Goal: Task Accomplishment & Management: Manage account settings

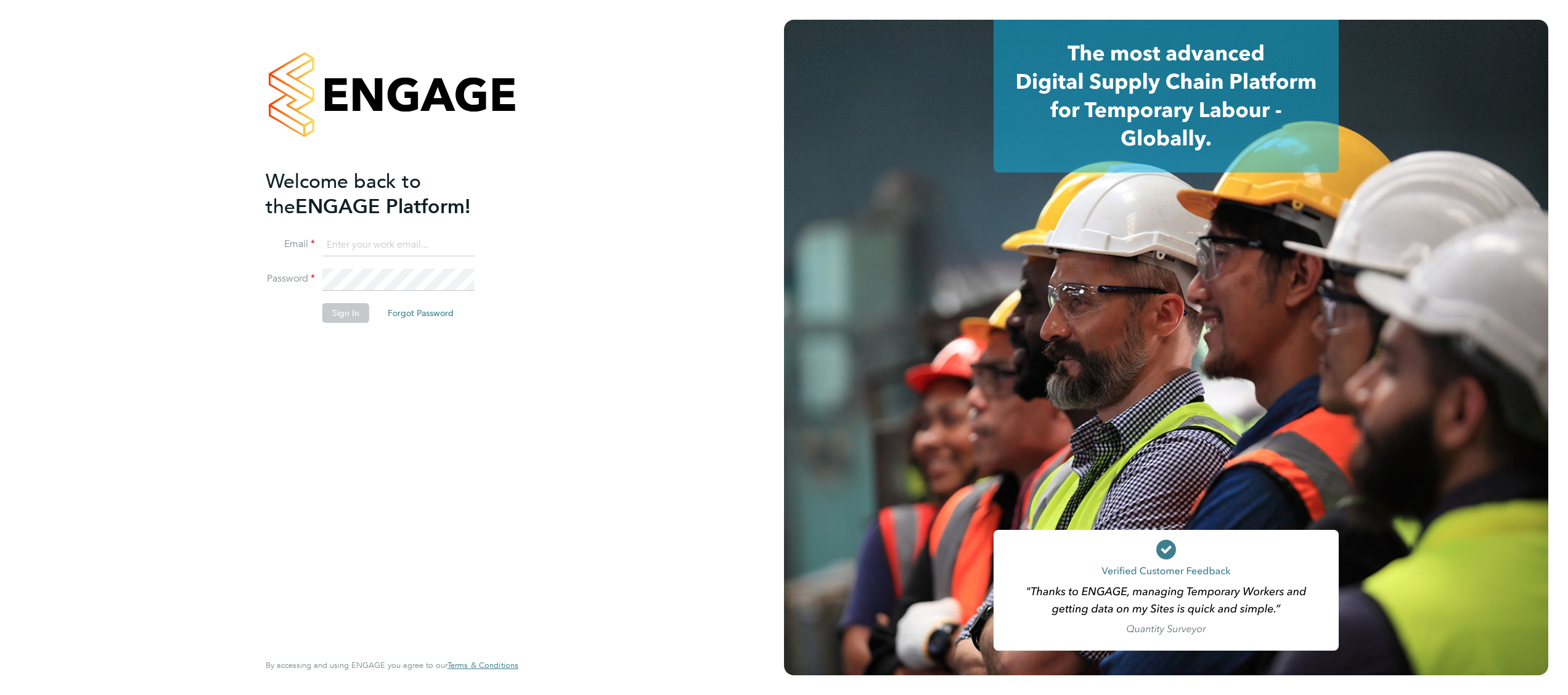
click at [397, 242] on input at bounding box center [398, 245] width 152 height 22
paste input "[EMAIL_ADDRESS][PERSON_NAME][DOMAIN_NAME]"
type input "[EMAIL_ADDRESS][PERSON_NAME][DOMAIN_NAME]"
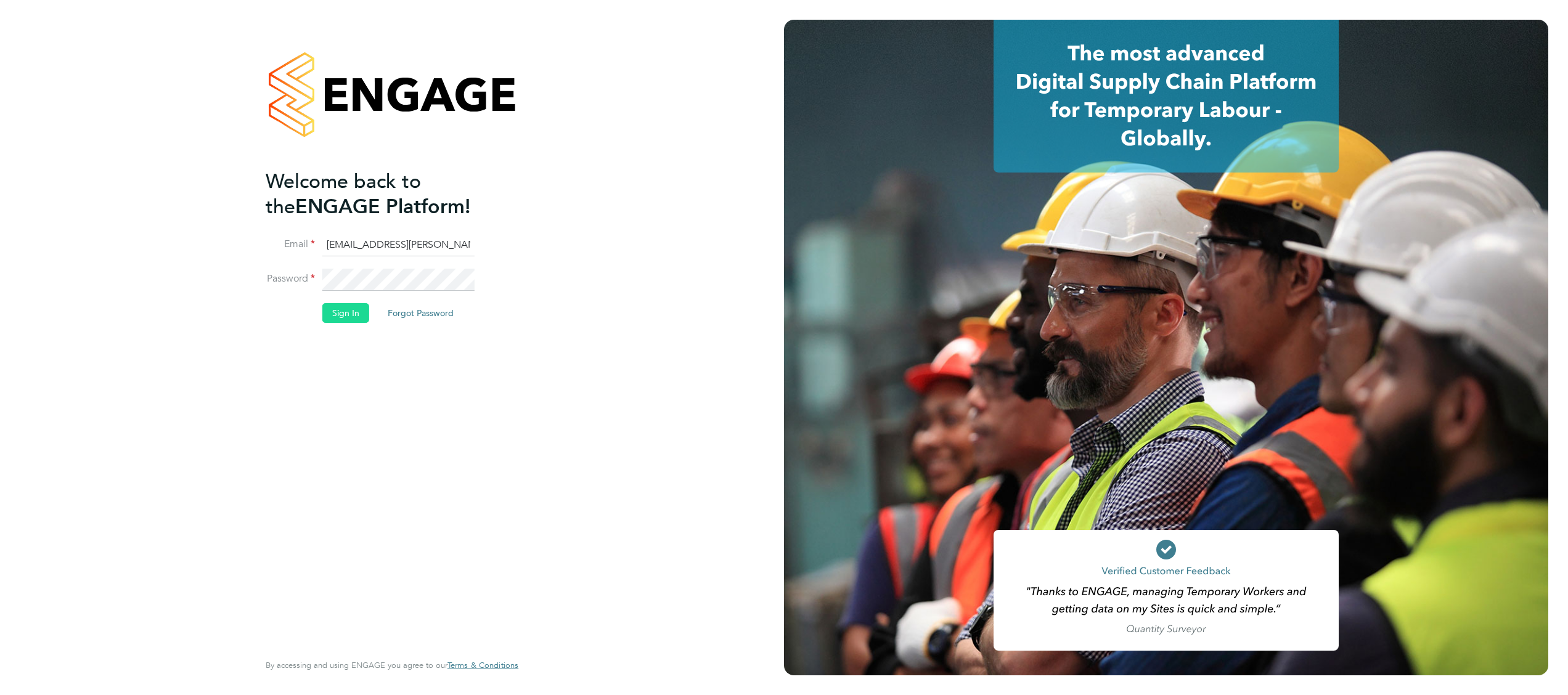
click at [336, 313] on button "Sign In" at bounding box center [345, 313] width 46 height 20
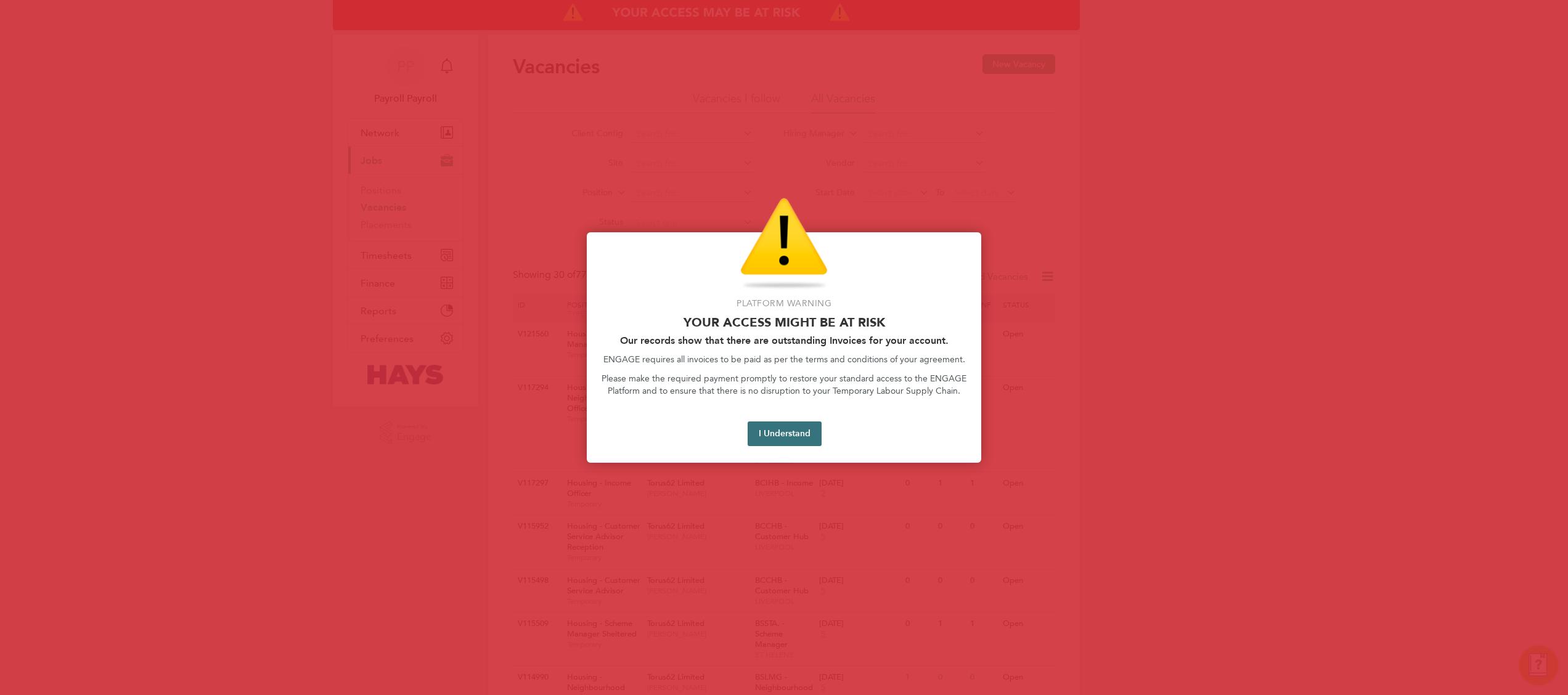
click at [792, 429] on button "I Understand" at bounding box center [784, 433] width 74 height 25
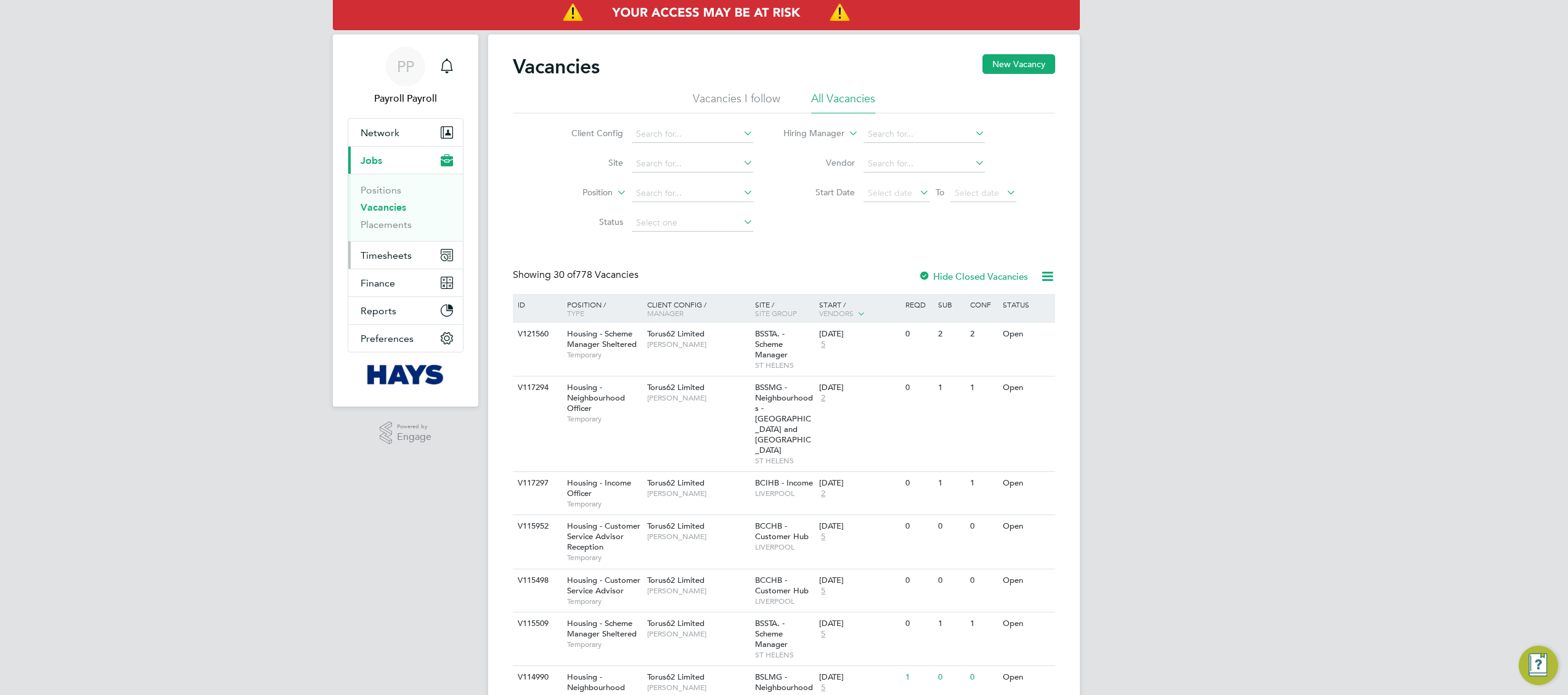
click at [389, 260] on span "Timesheets" at bounding box center [387, 255] width 51 height 12
click at [393, 231] on link "Expenses" at bounding box center [382, 235] width 42 height 12
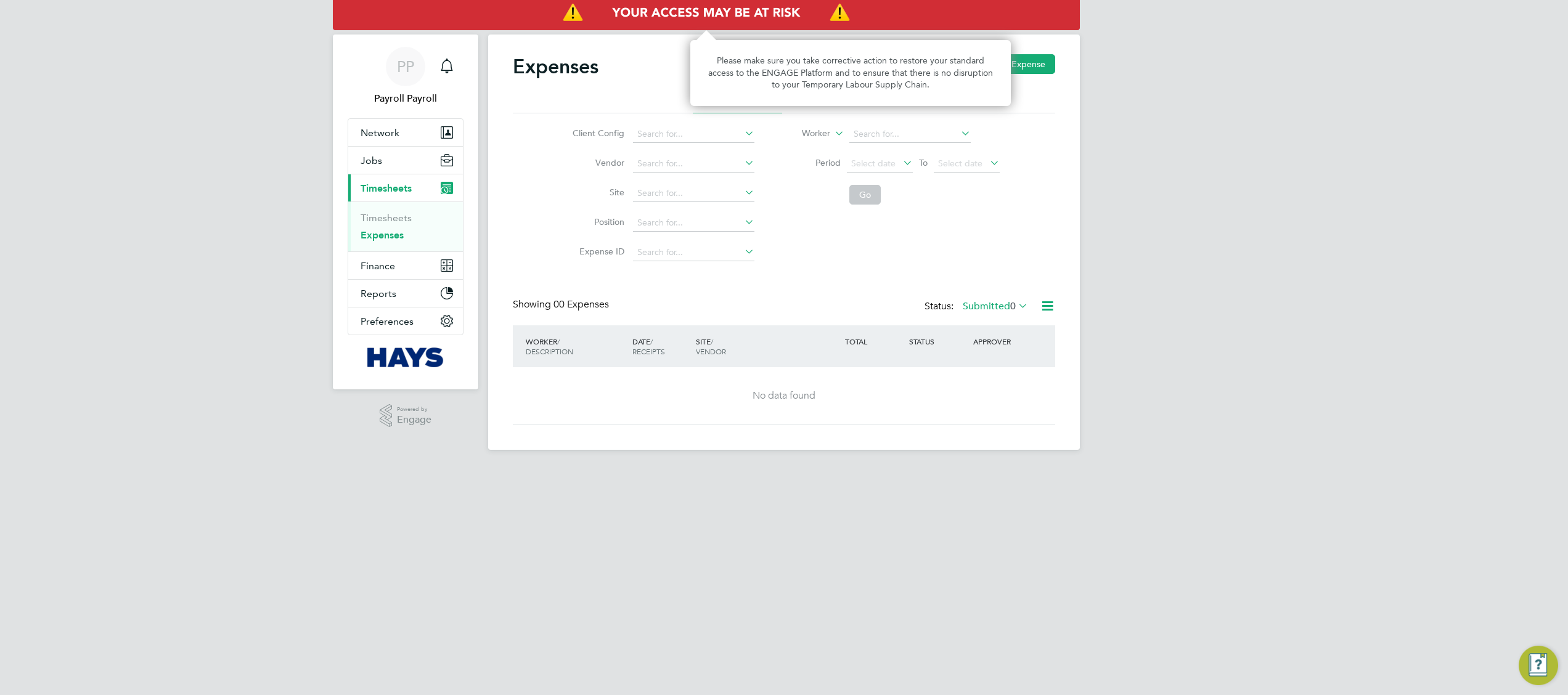
click at [826, 4] on img "Access At Risk" at bounding box center [706, 13] width 746 height 35
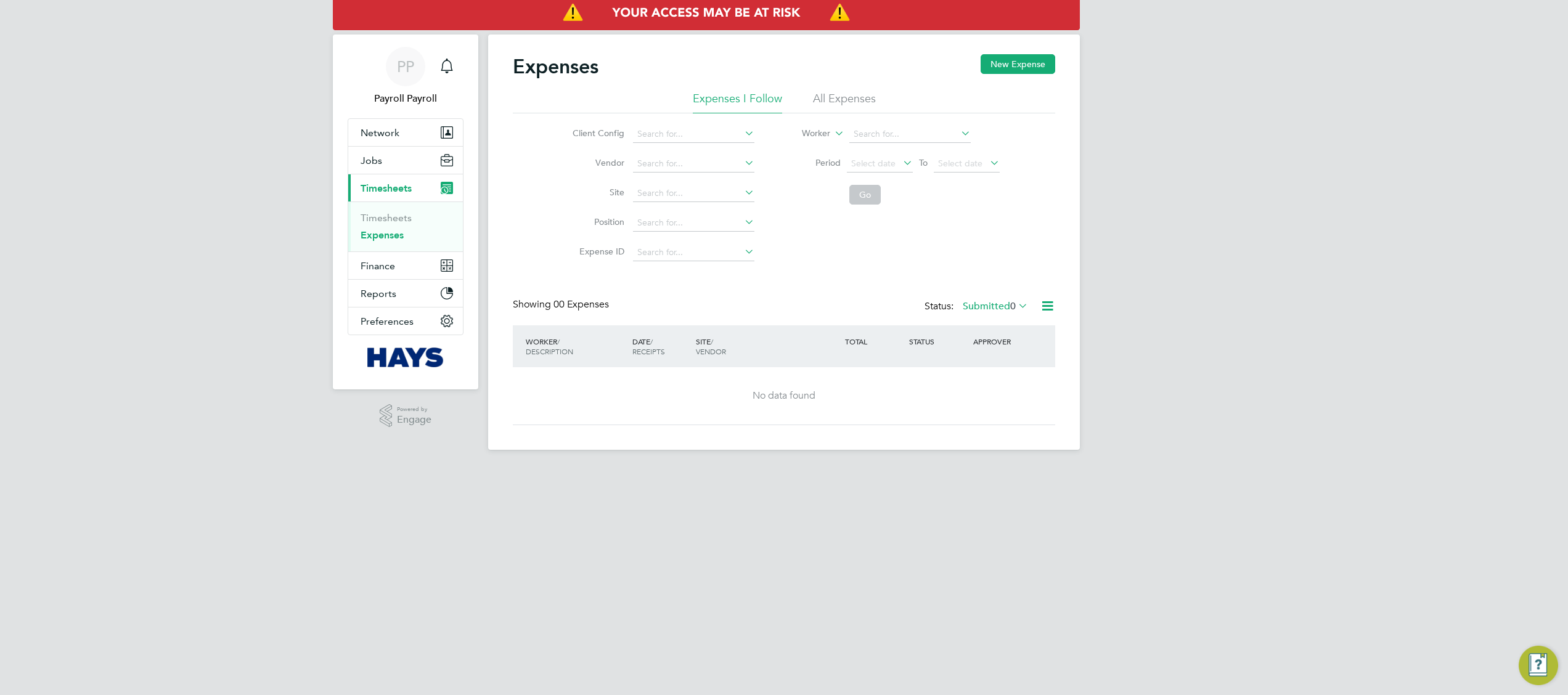
click at [851, 93] on li "All Expenses" at bounding box center [844, 102] width 63 height 22
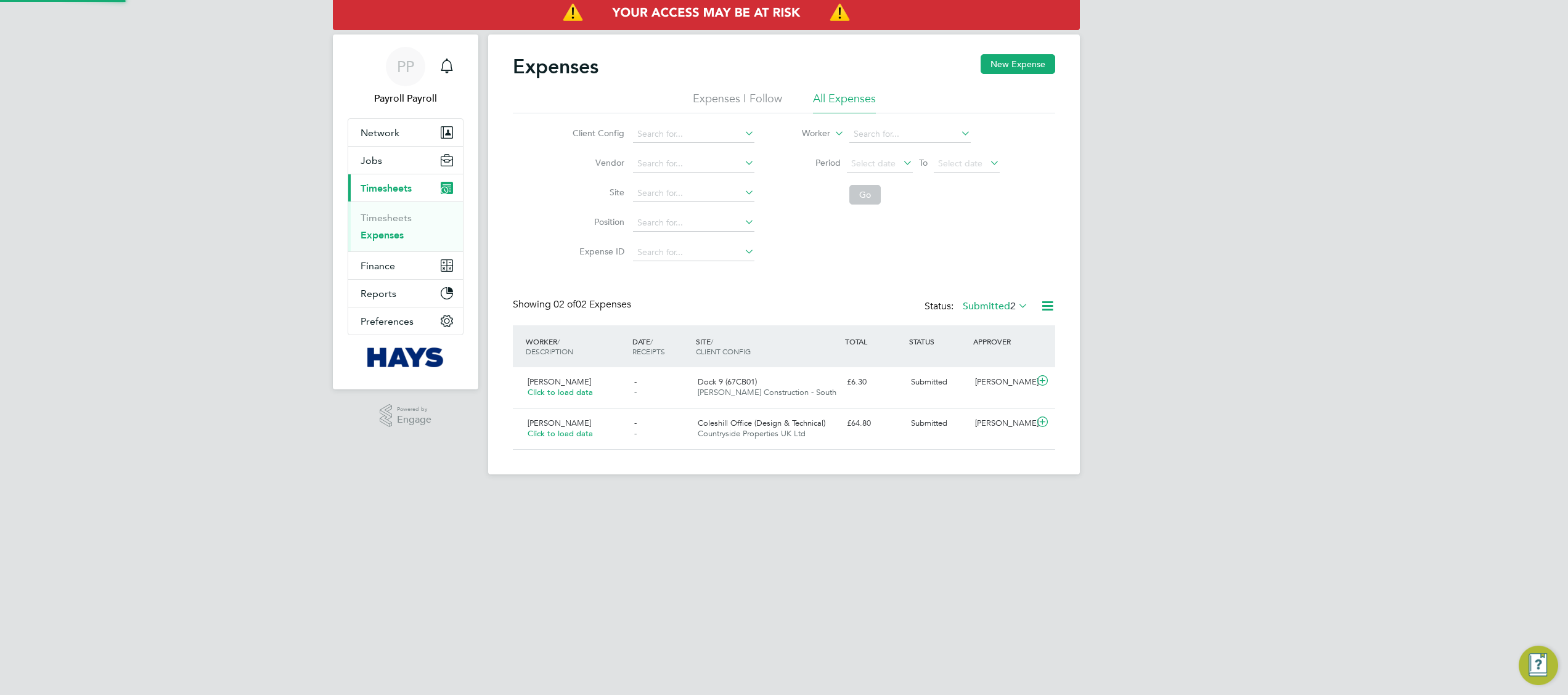
scroll to position [31, 149]
click at [870, 130] on input at bounding box center [910, 133] width 122 height 17
paste input "[PERSON_NAME]"
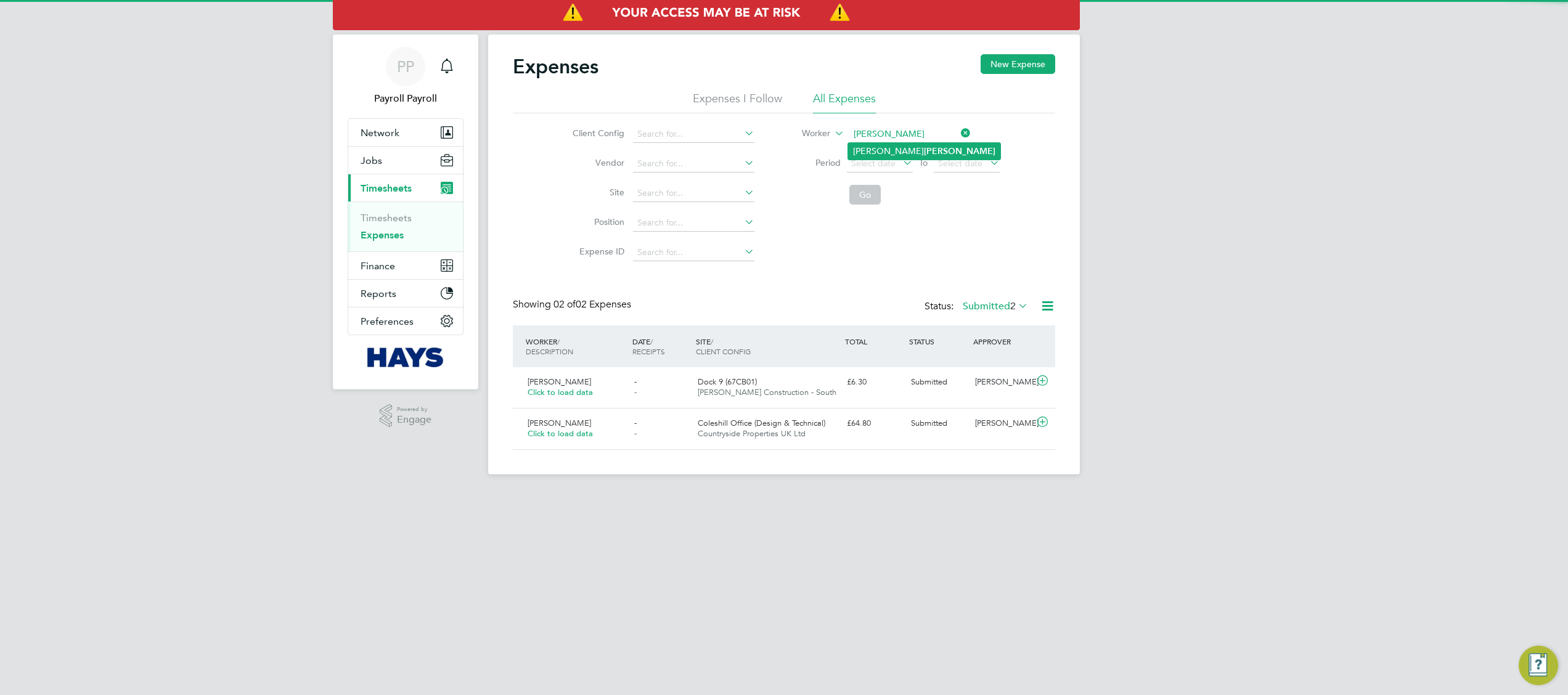
type input "[PERSON_NAME]"
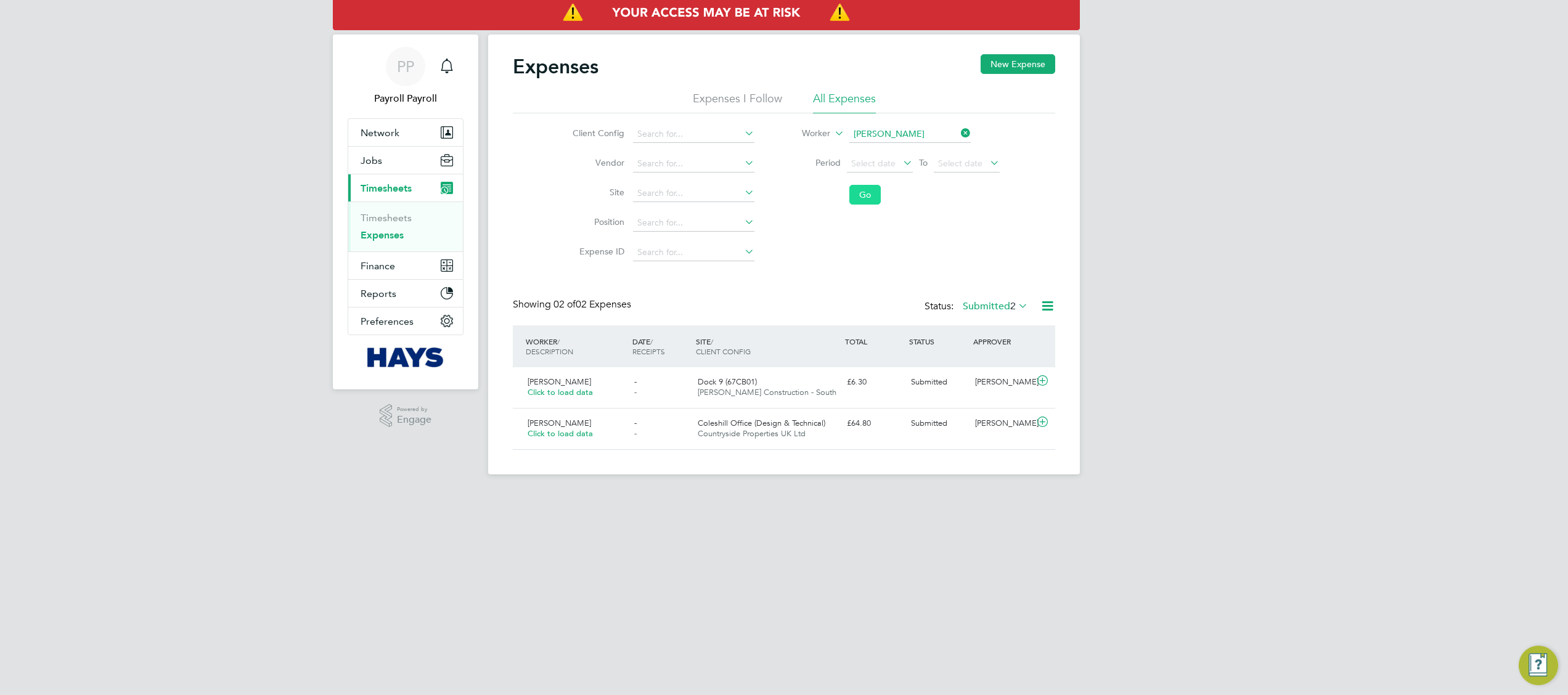
click at [861, 197] on button "Go" at bounding box center [865, 195] width 32 height 20
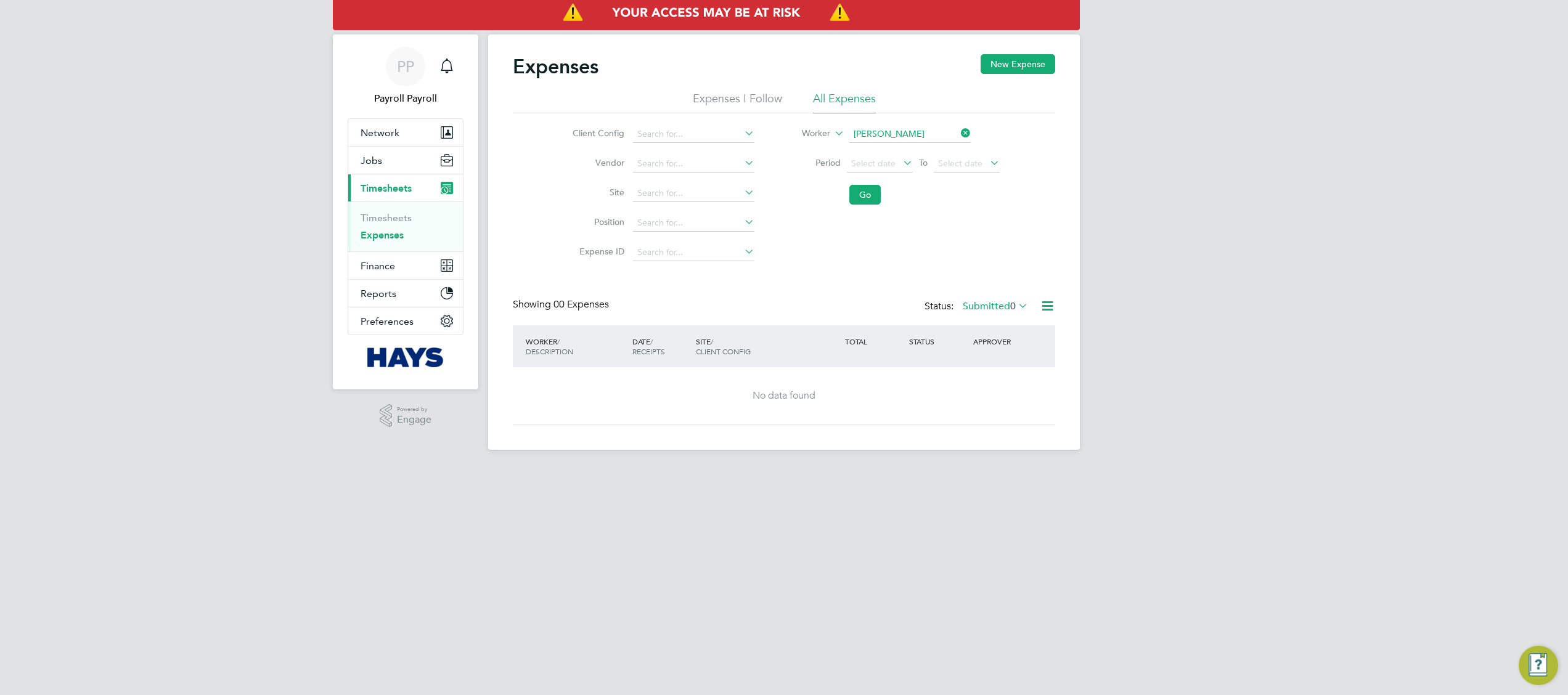
click at [1001, 306] on label "Submitted 0" at bounding box center [996, 306] width 65 height 12
click at [994, 326] on li "All" at bounding box center [988, 326] width 56 height 17
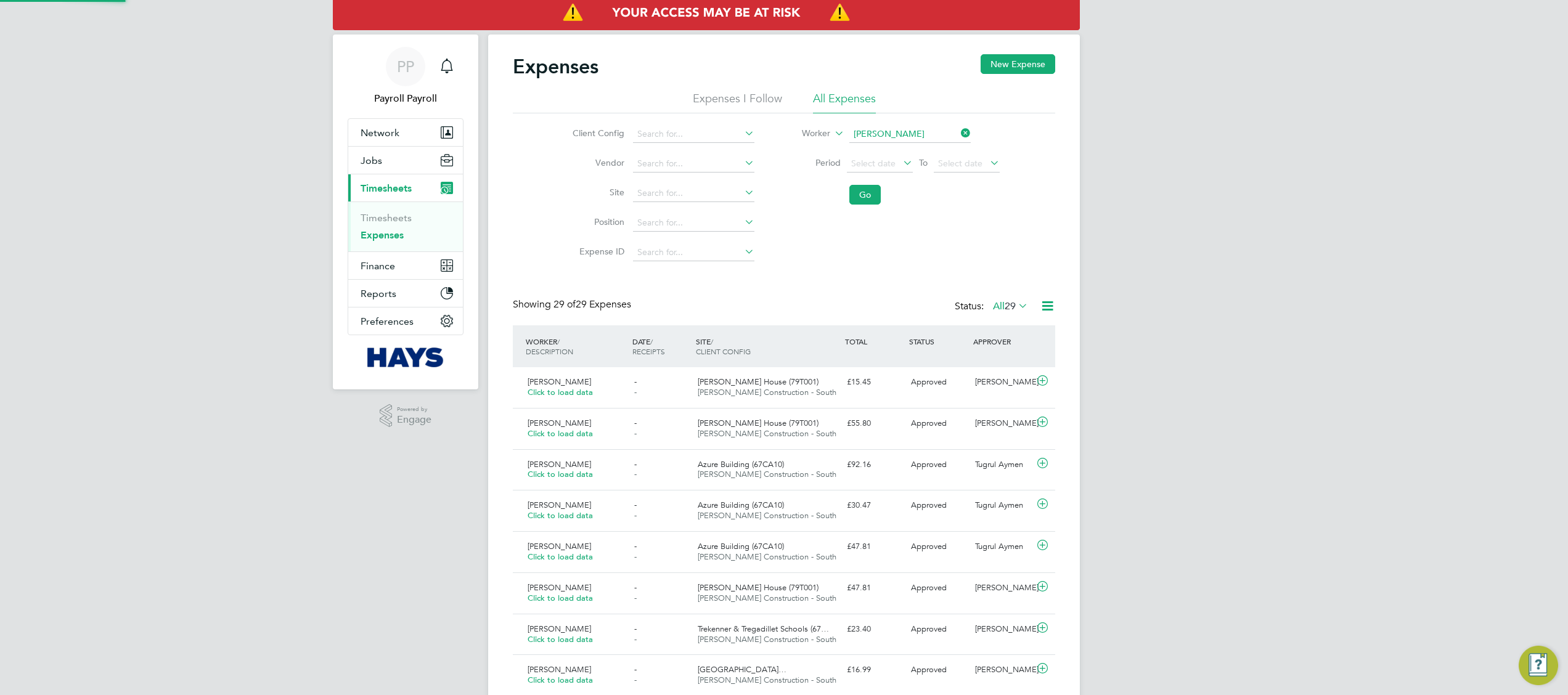
scroll to position [0, 0]
drag, startPoint x: 1567, startPoint y: 163, endPoint x: 1572, endPoint y: 239, distance: 76.2
click at [832, 135] on icon at bounding box center [832, 130] width 0 height 11
click at [881, 153] on li "Period Select date To Select date" at bounding box center [893, 164] width 245 height 30
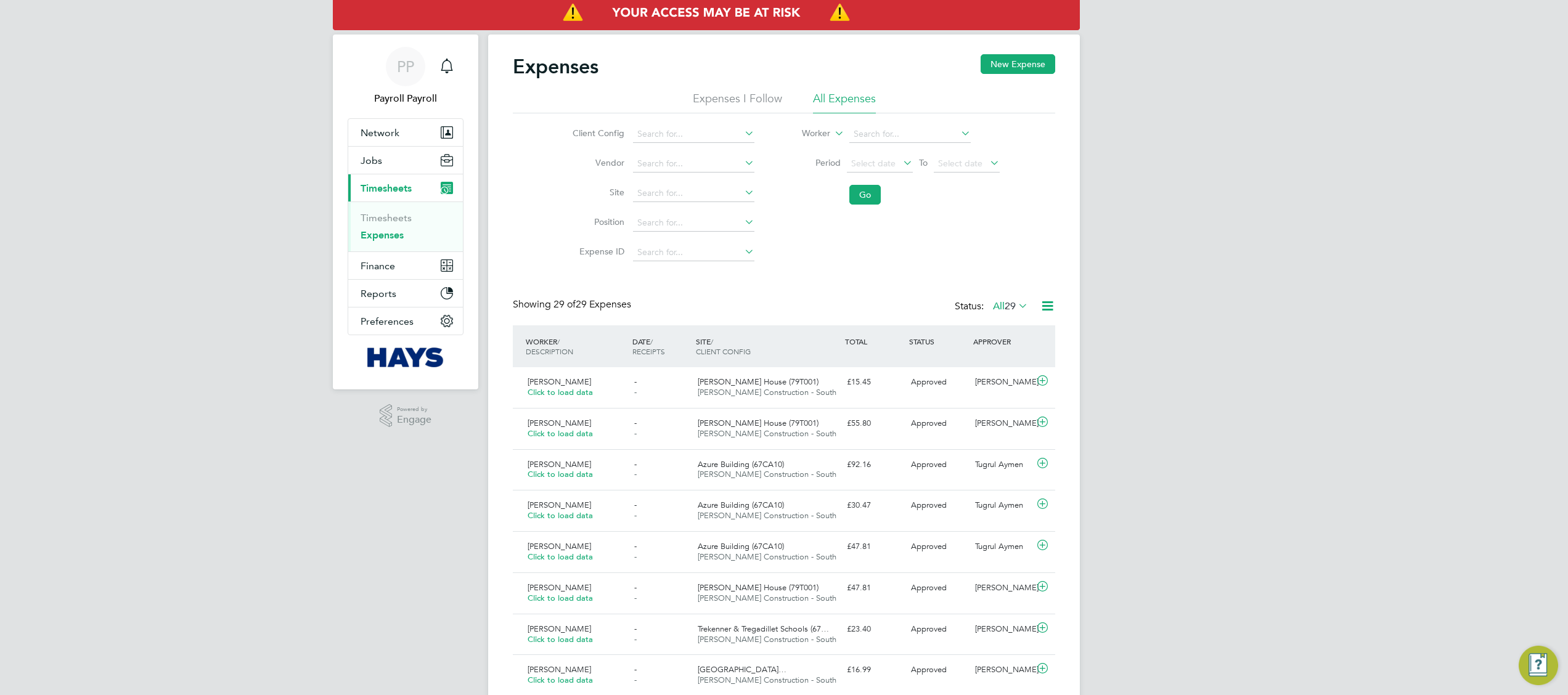
click at [901, 163] on icon at bounding box center [901, 162] width 0 height 17
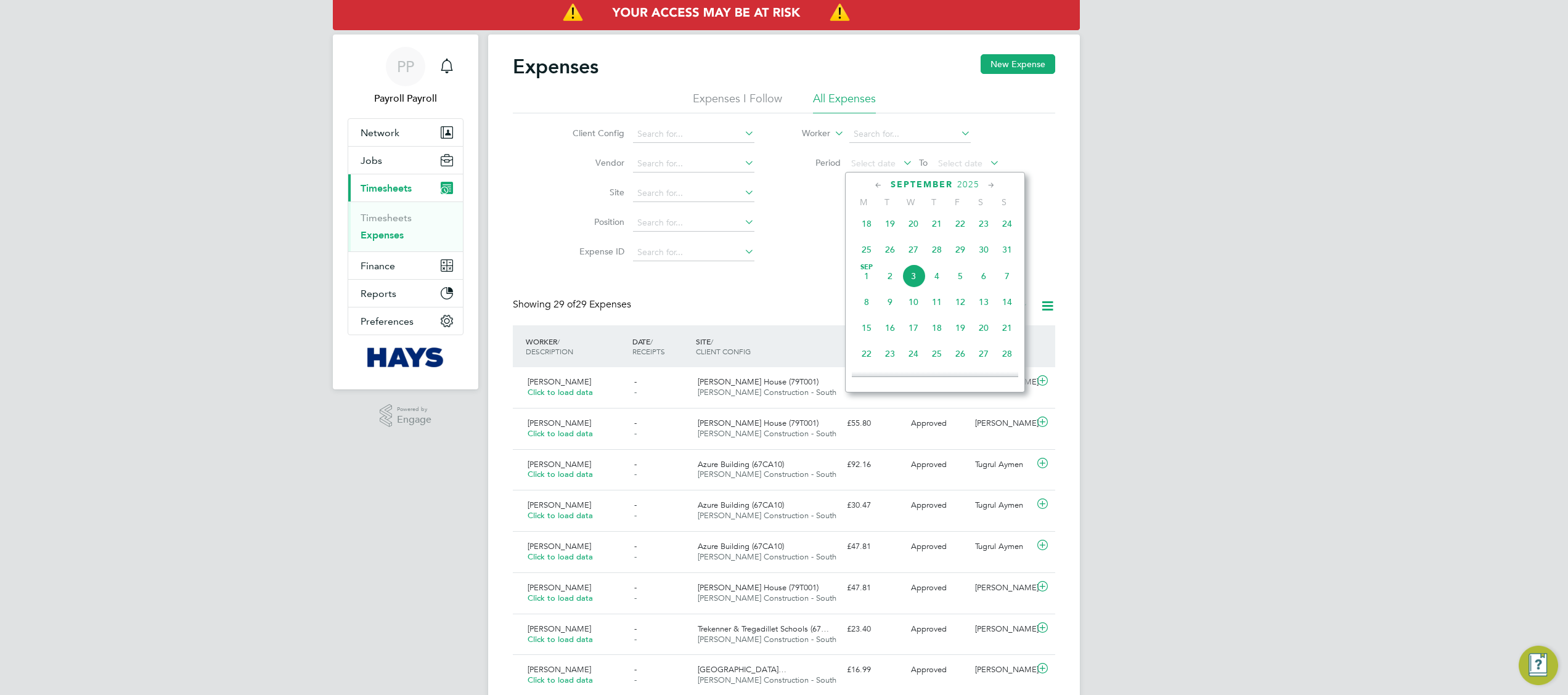
click at [871, 188] on div "[DATE]" at bounding box center [934, 185] width 166 height 12
click at [881, 185] on icon at bounding box center [879, 186] width 12 height 14
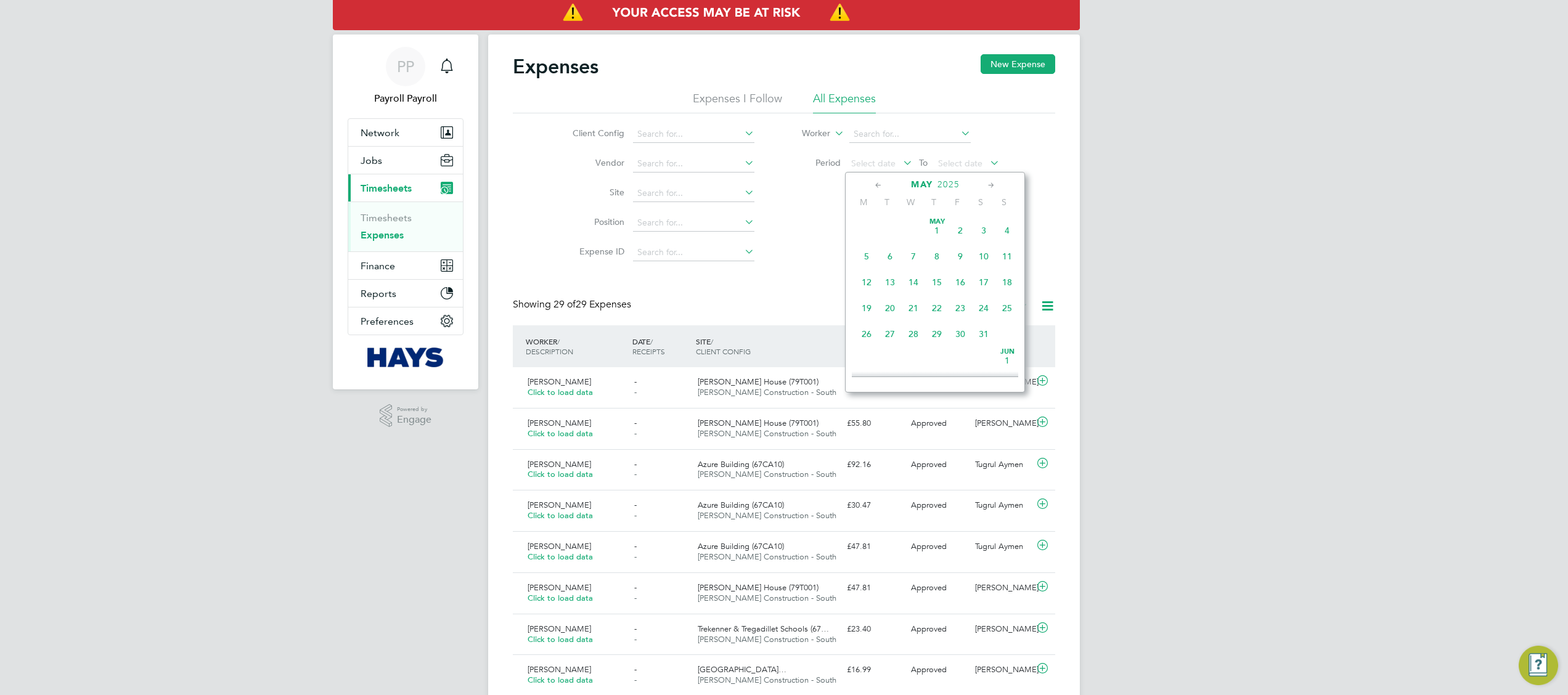
click at [881, 185] on icon at bounding box center [879, 186] width 12 height 14
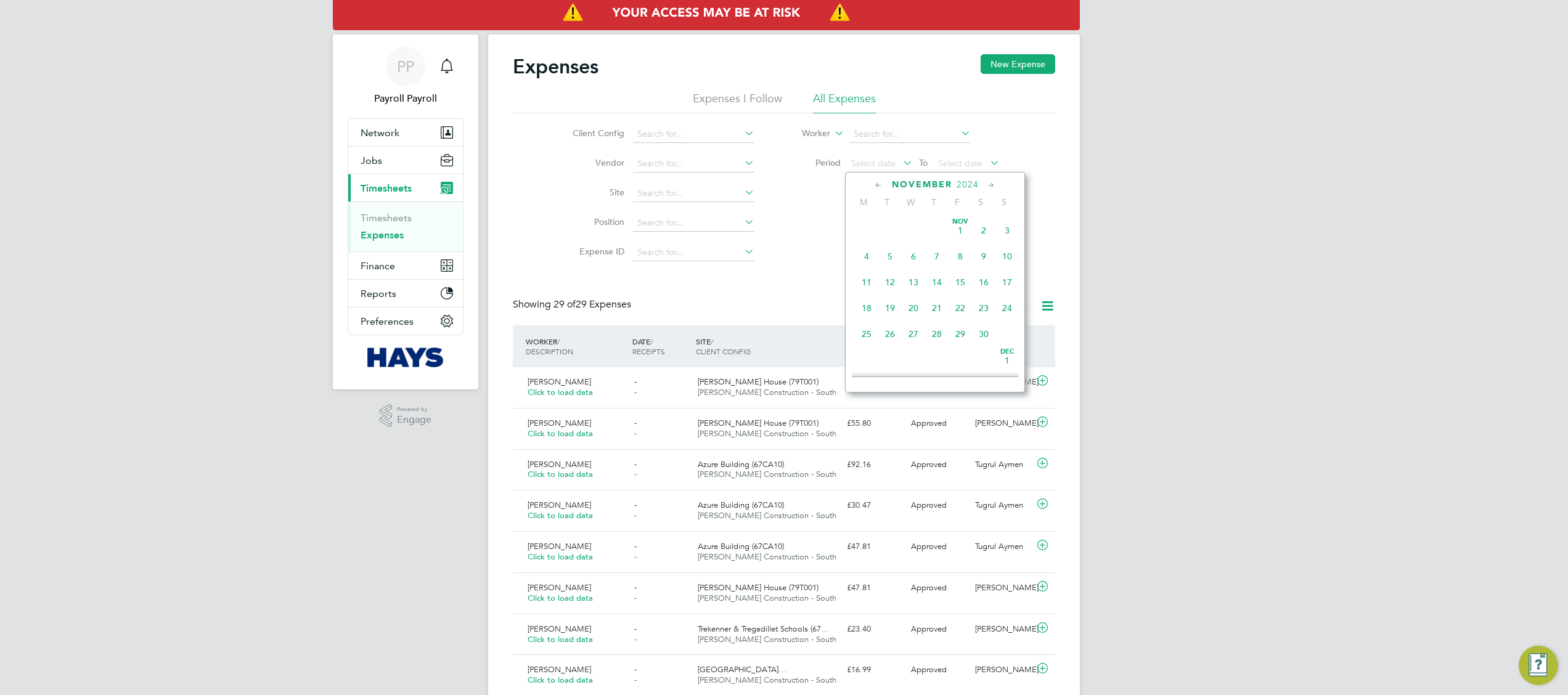
click at [881, 185] on icon at bounding box center [879, 186] width 12 height 14
click at [1004, 226] on span "[DATE]" at bounding box center [1007, 230] width 24 height 24
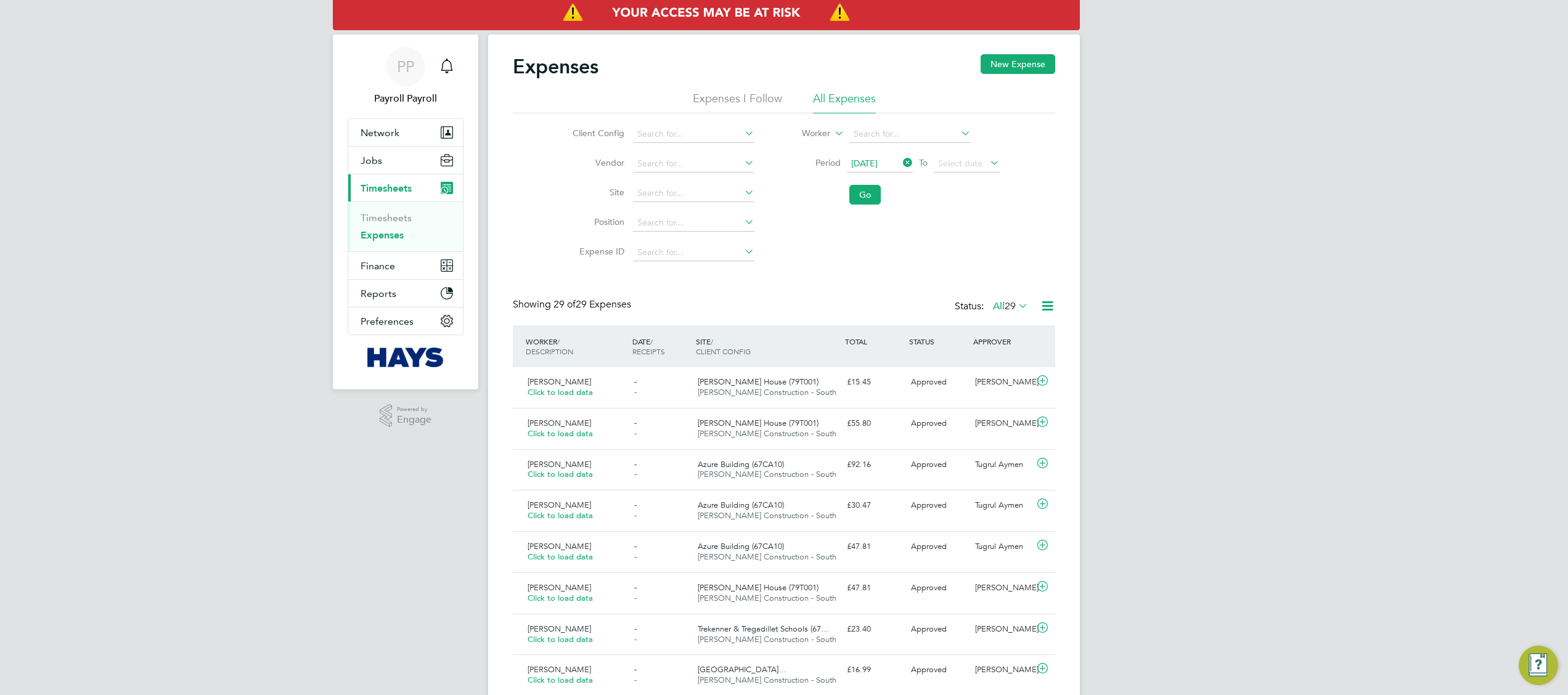
click at [988, 165] on icon at bounding box center [988, 162] width 0 height 17
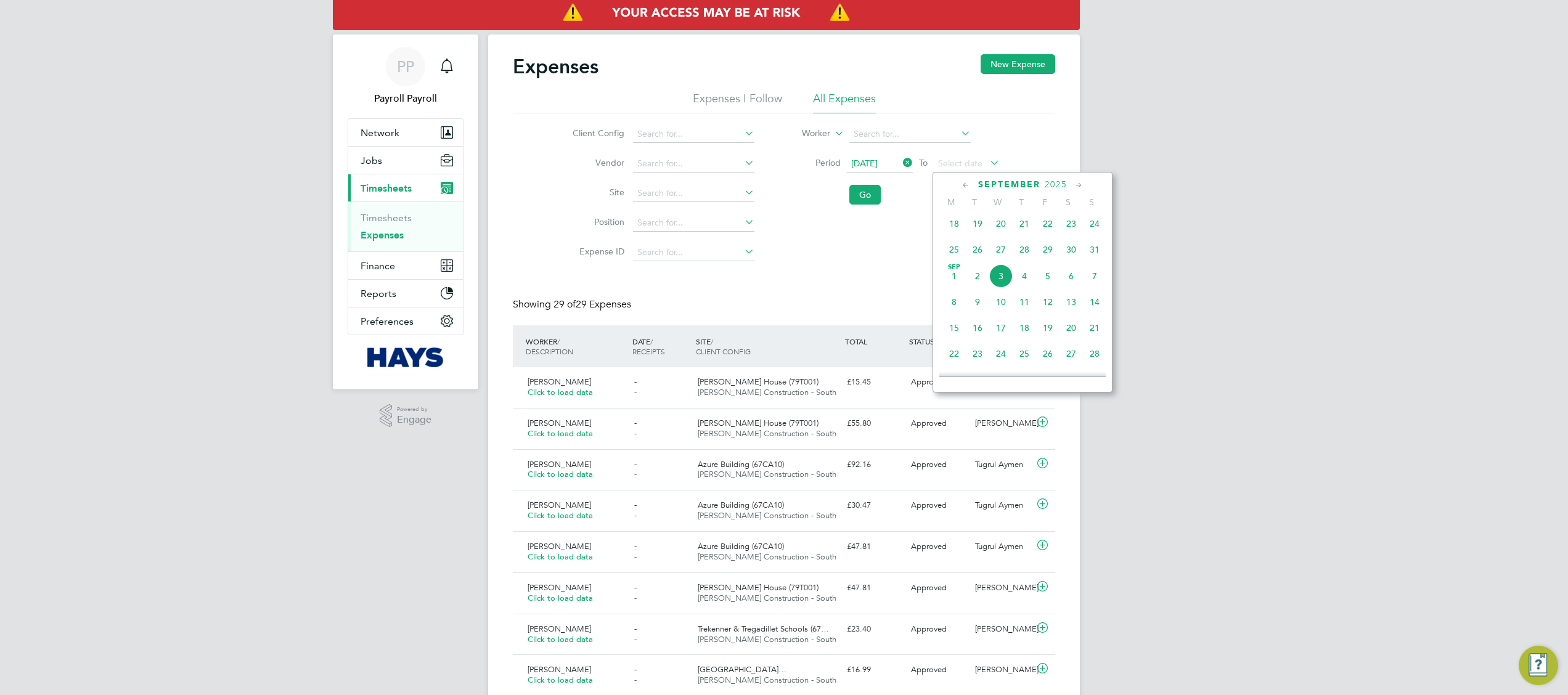
click at [968, 183] on icon at bounding box center [966, 186] width 12 height 14
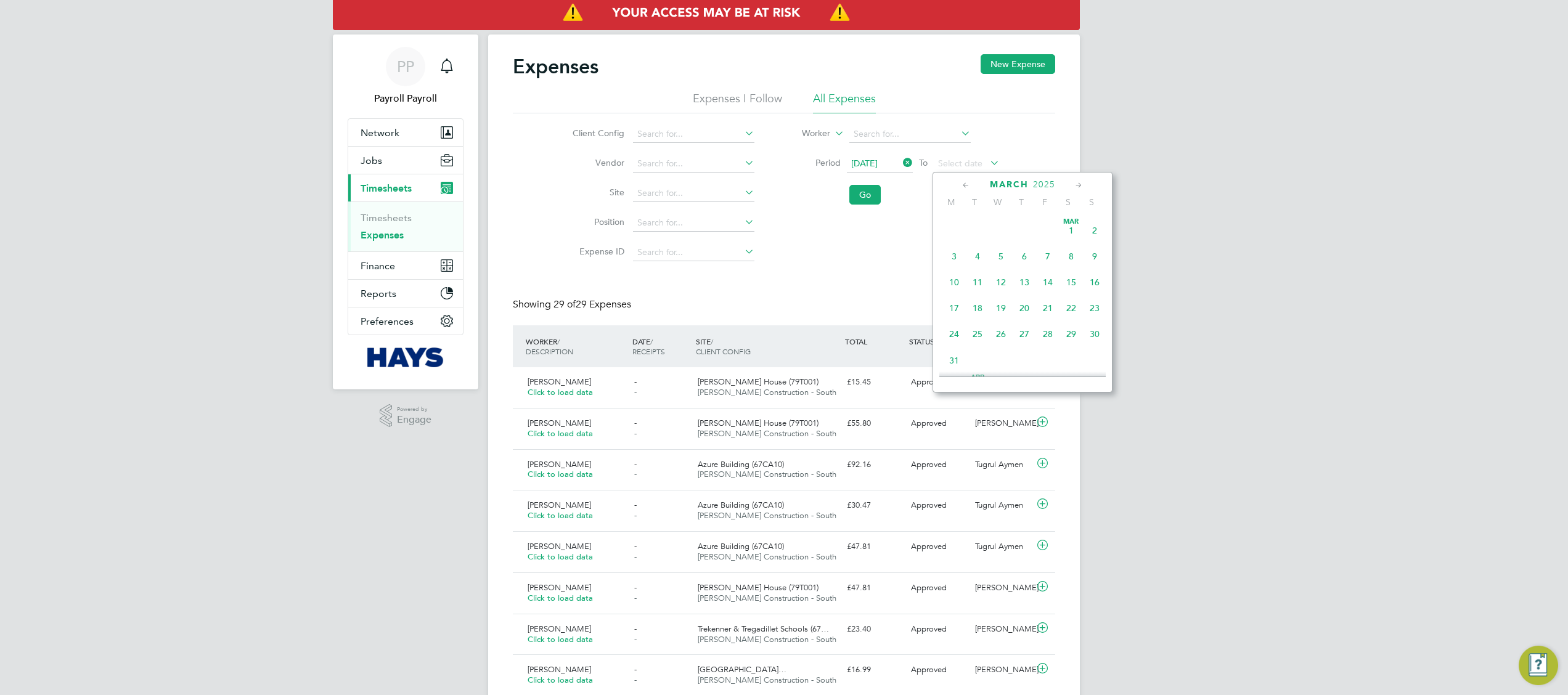
click at [968, 183] on icon at bounding box center [966, 186] width 12 height 14
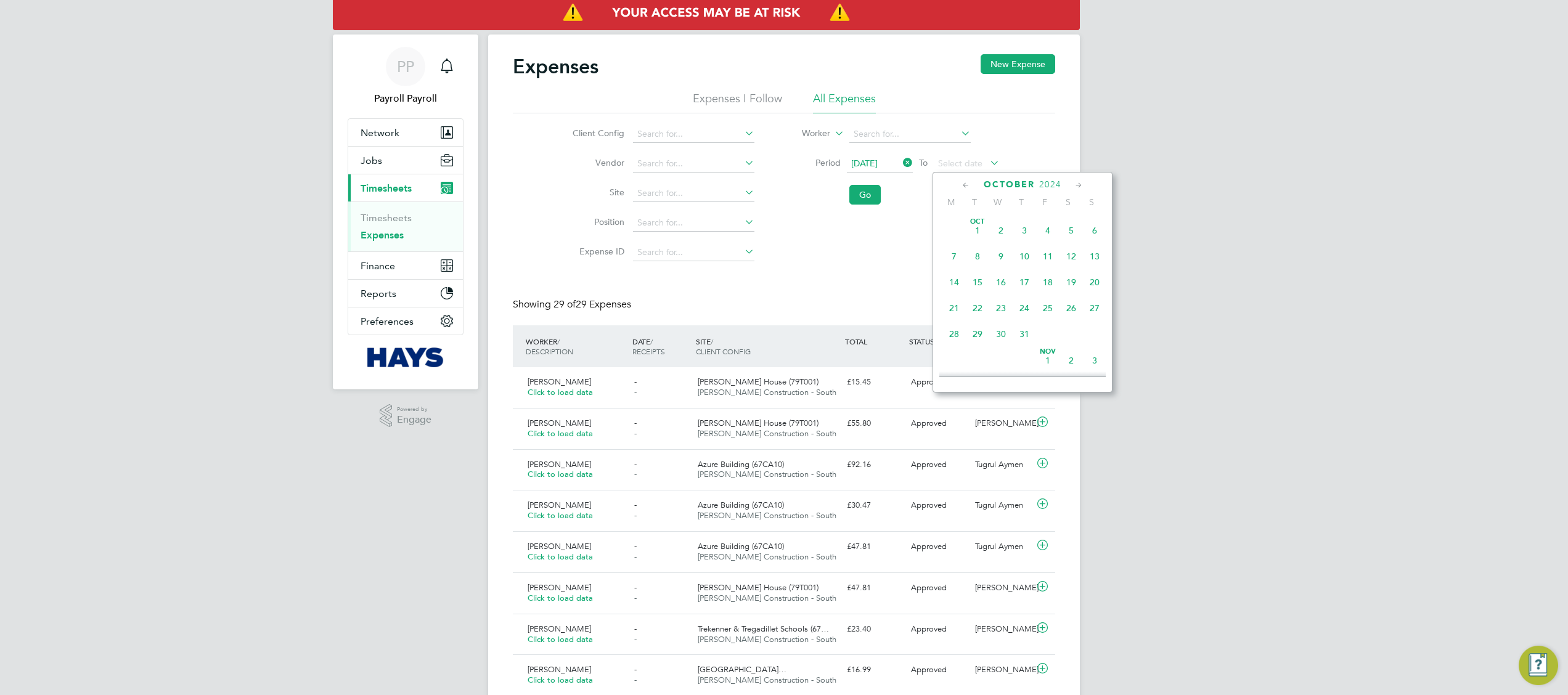
click at [1090, 302] on span "27" at bounding box center [1094, 308] width 24 height 24
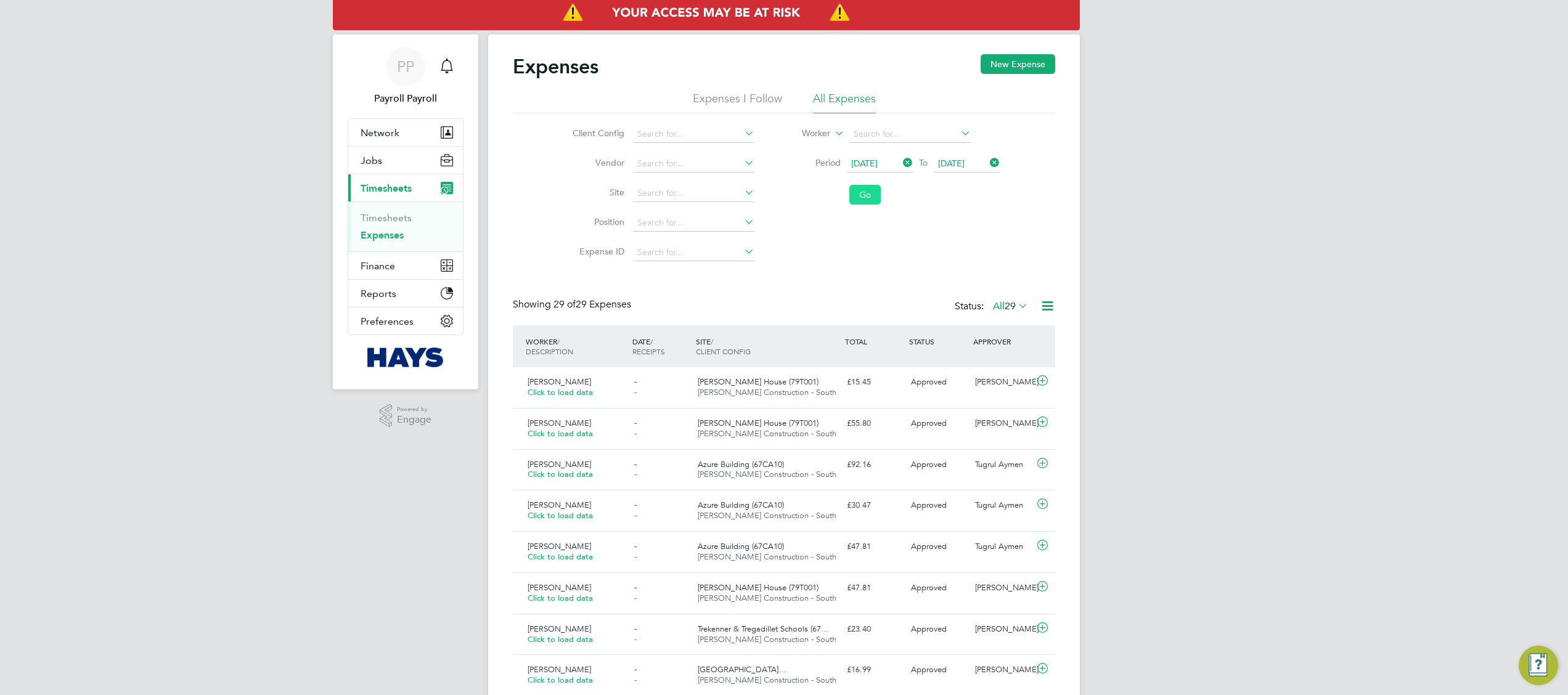
click at [863, 196] on button "Go" at bounding box center [865, 195] width 32 height 20
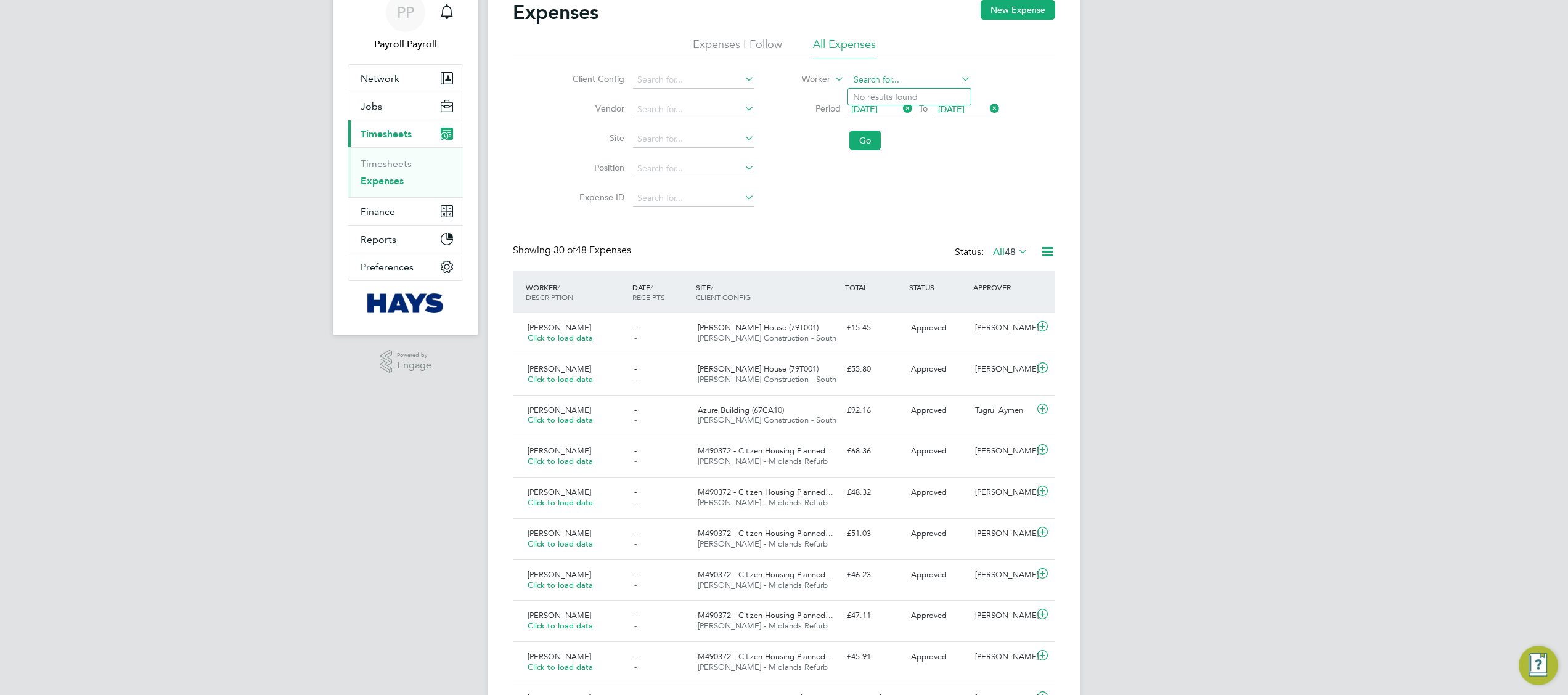
click at [889, 75] on input at bounding box center [910, 79] width 122 height 17
type input "[PERSON_NAME]"
click at [889, 75] on input at bounding box center [910, 79] width 122 height 17
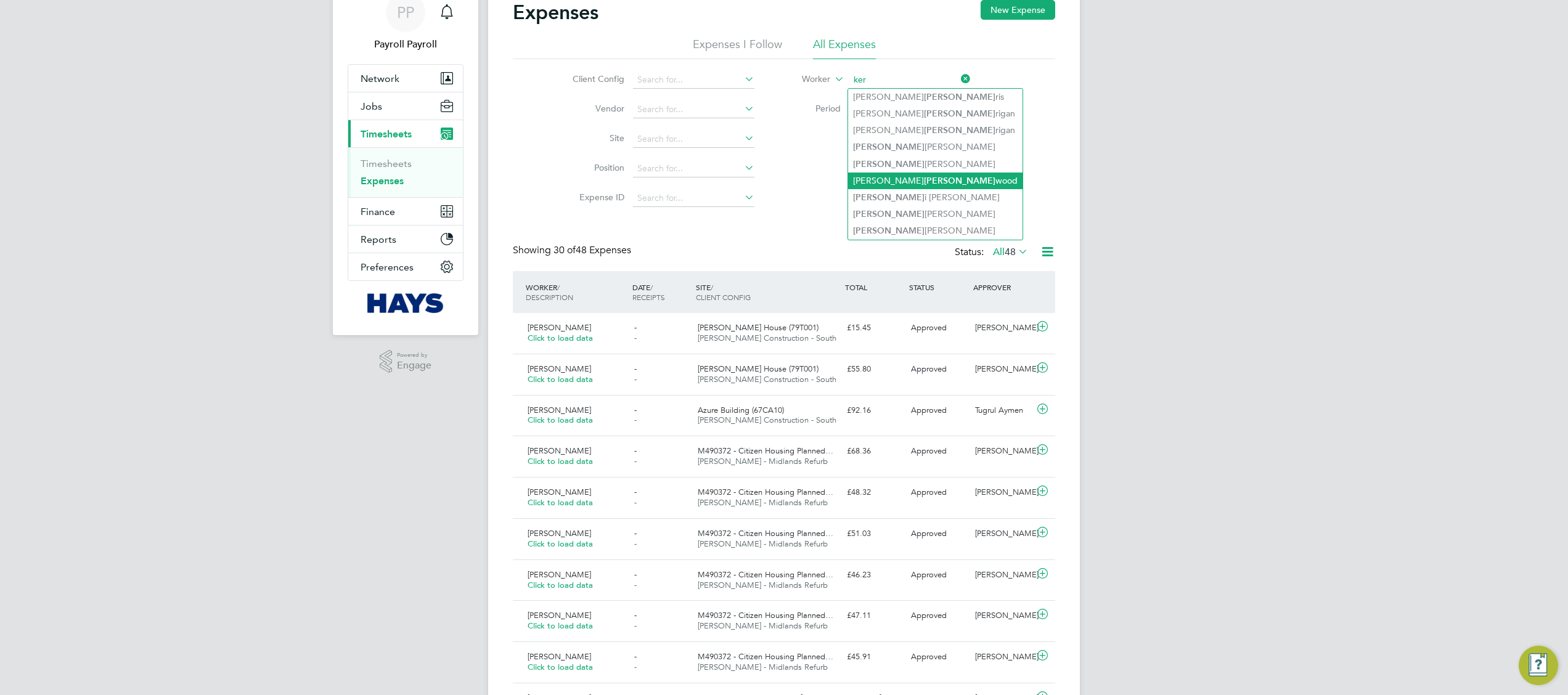
type input "[PERSON_NAME]"
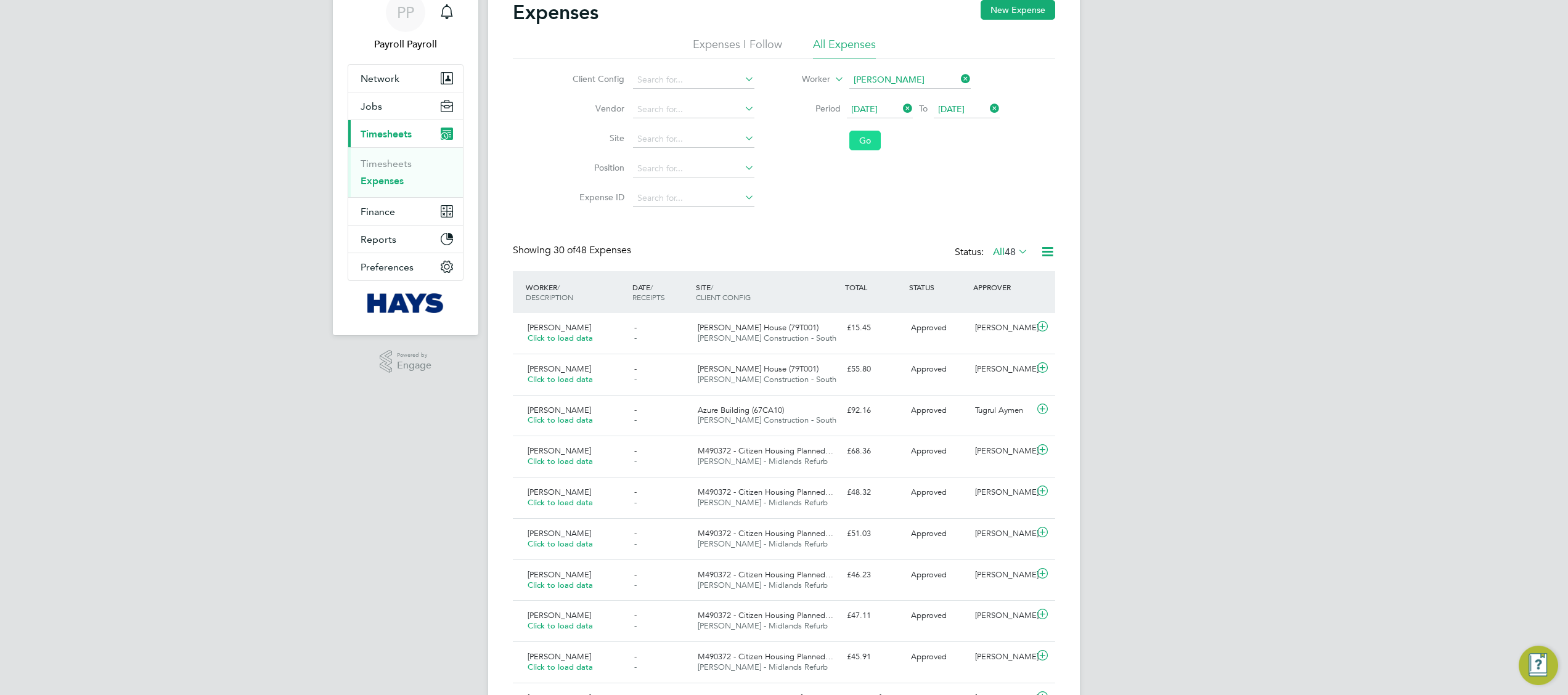
click at [864, 139] on button "Go" at bounding box center [865, 140] width 32 height 20
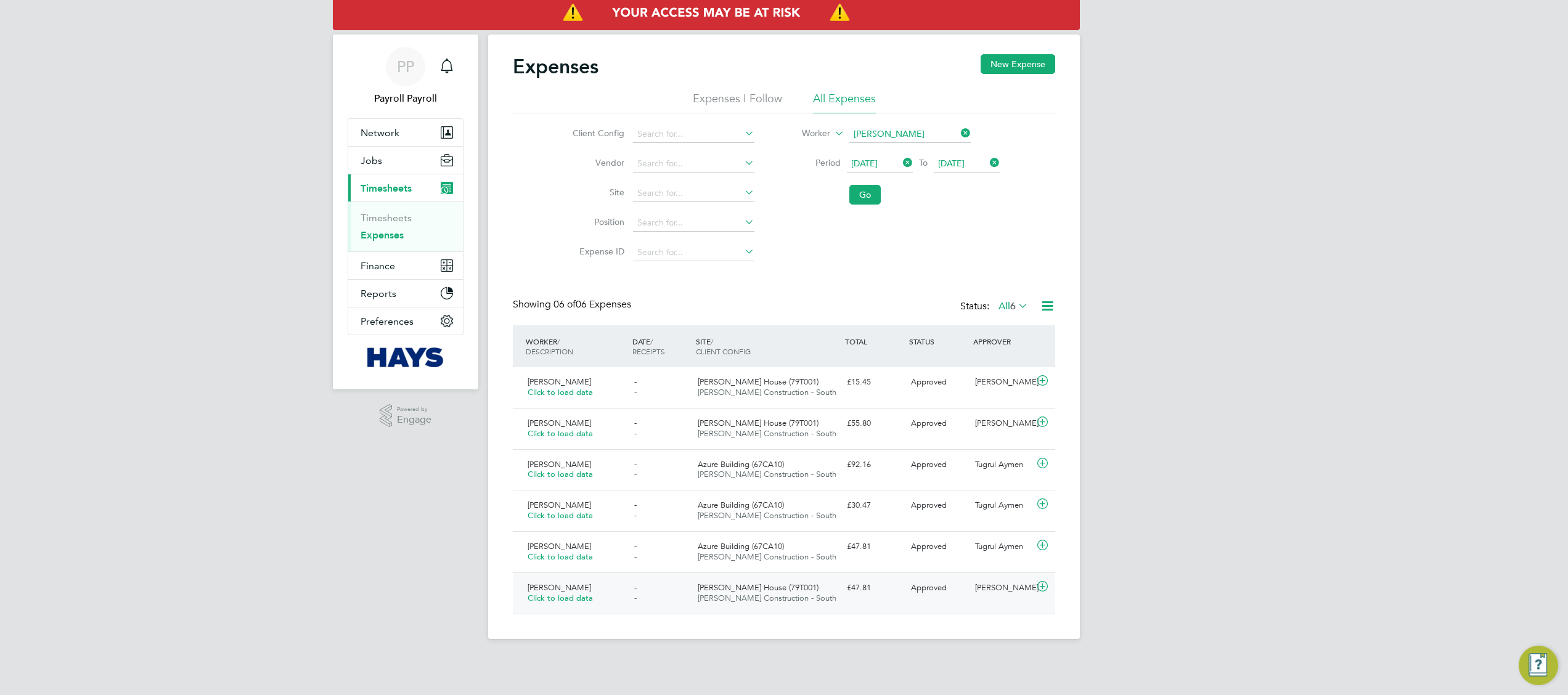
click at [851, 580] on div "£47.81" at bounding box center [873, 588] width 64 height 21
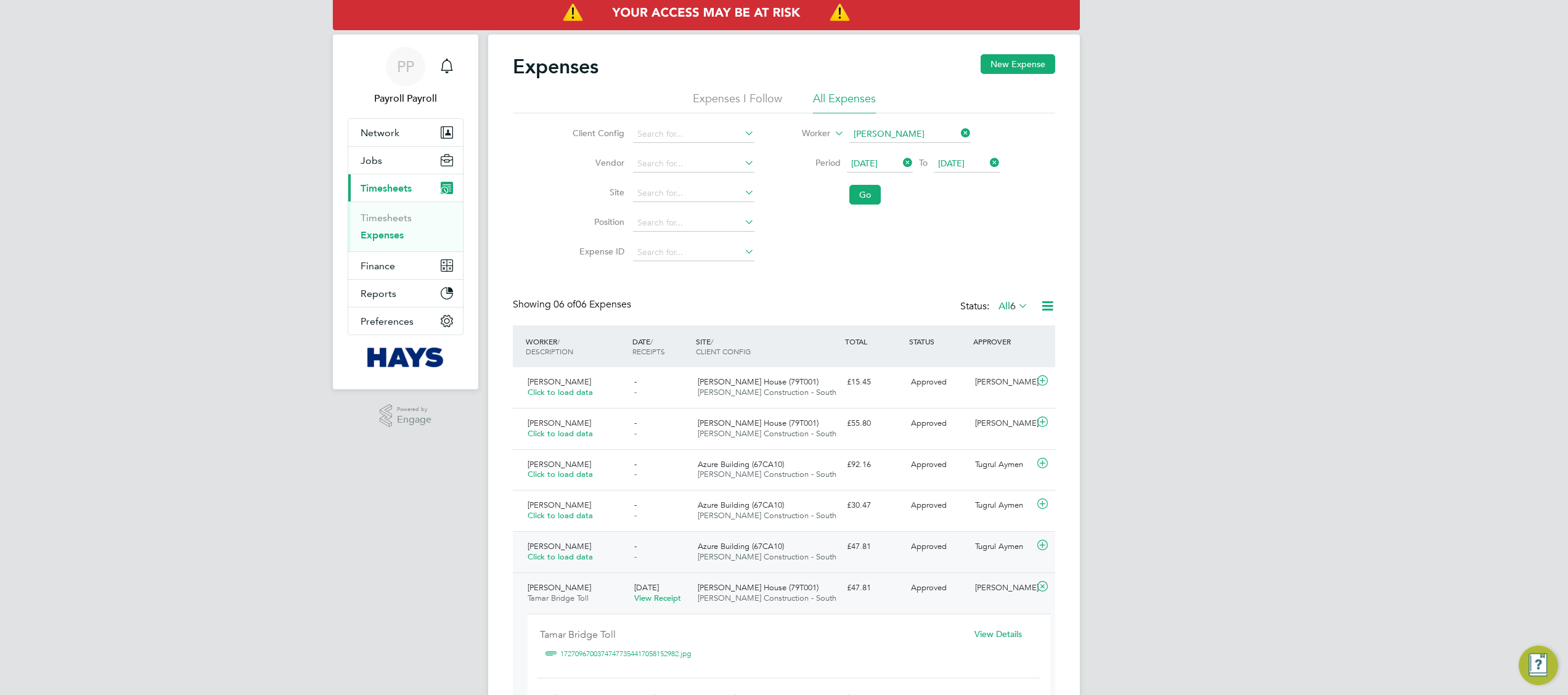
click at [853, 551] on div "£47.81" at bounding box center [873, 547] width 64 height 21
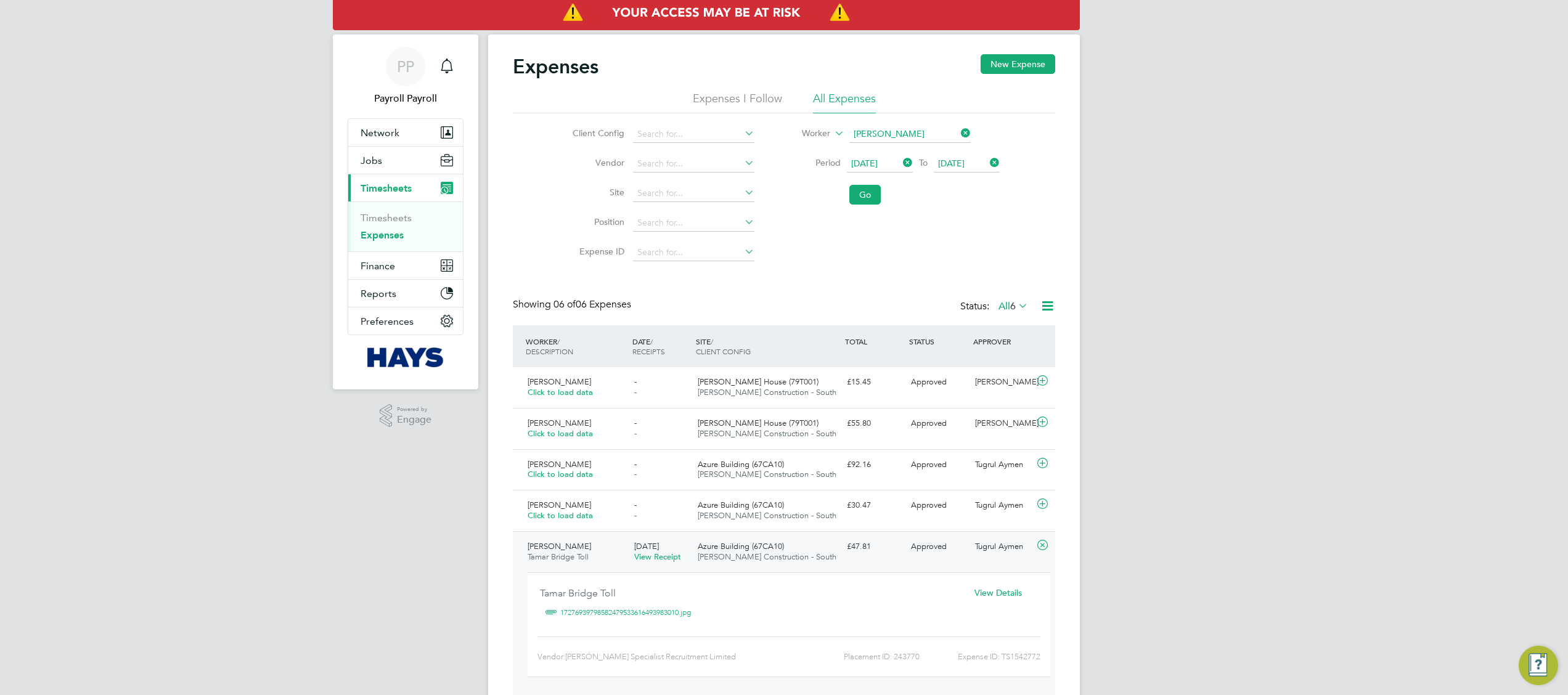
click at [1429, 263] on div "PP Payroll Payroll Notifications Applications: Network Team Members Businesses …" at bounding box center [784, 456] width 1568 height 912
click at [774, 503] on span "Azure Building (67CA10)" at bounding box center [740, 505] width 86 height 11
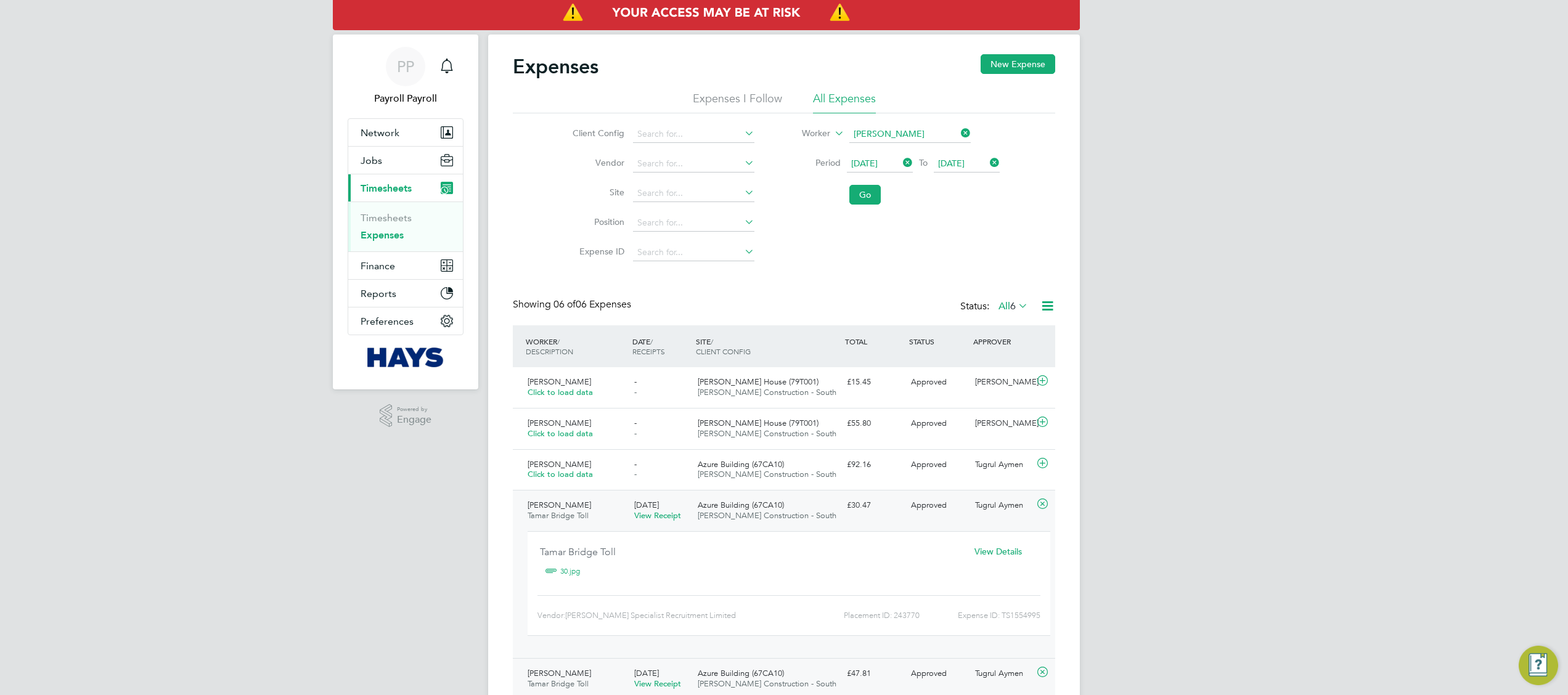
click at [1044, 504] on icon at bounding box center [1043, 504] width 16 height 10
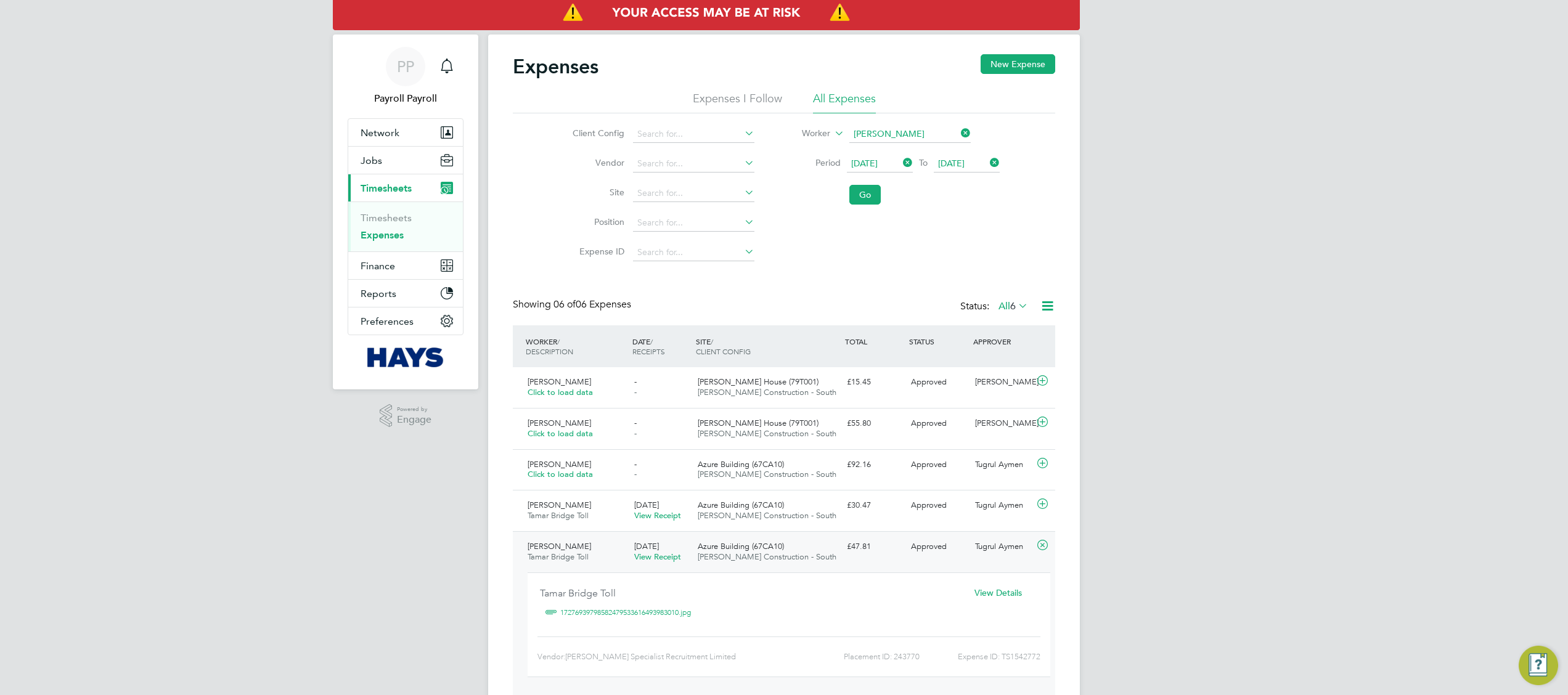
click at [1041, 546] on icon at bounding box center [1043, 546] width 16 height 10
click at [942, 590] on span "Approved" at bounding box center [928, 587] width 36 height 11
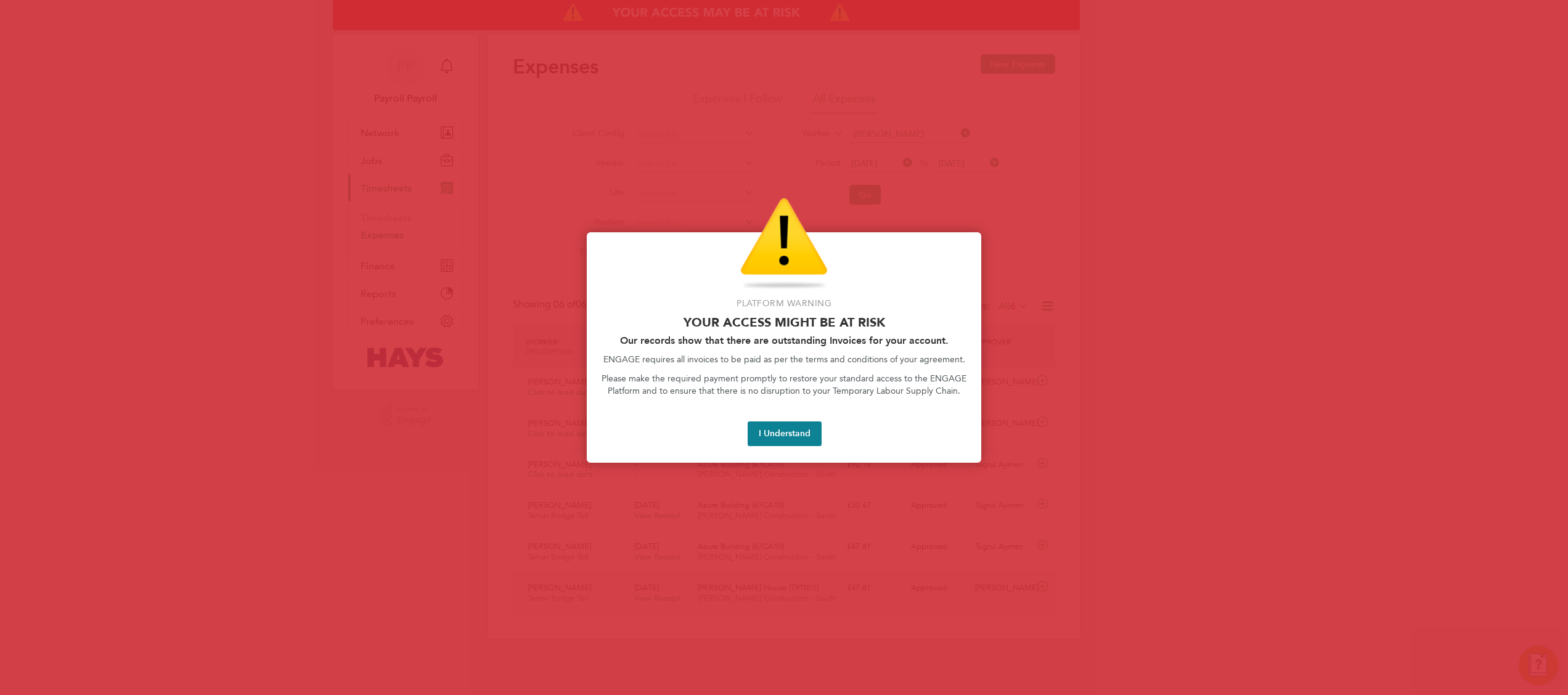
click at [942, 590] on div at bounding box center [784, 347] width 1568 height 695
click at [796, 435] on button "I Understand" at bounding box center [784, 433] width 74 height 25
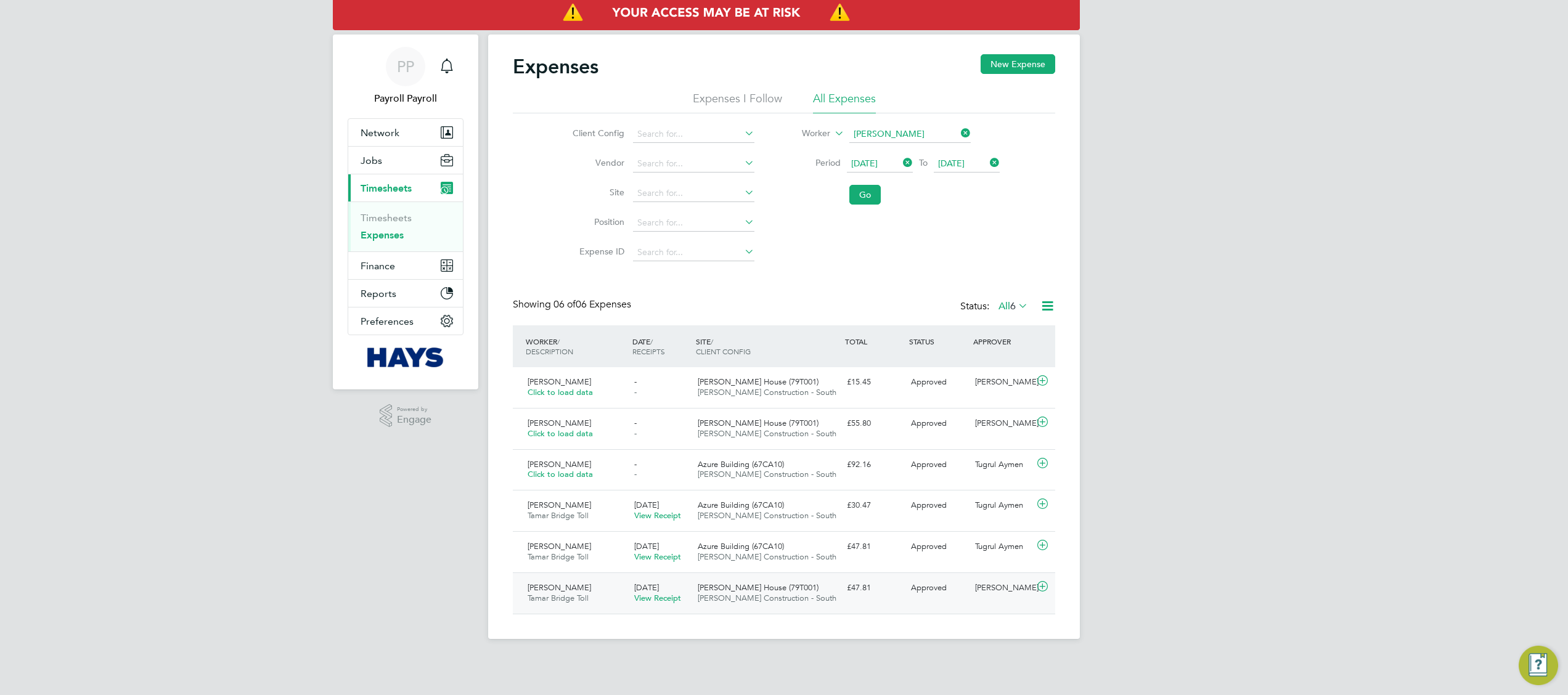
click at [967, 594] on div "Approved" at bounding box center [937, 588] width 64 height 21
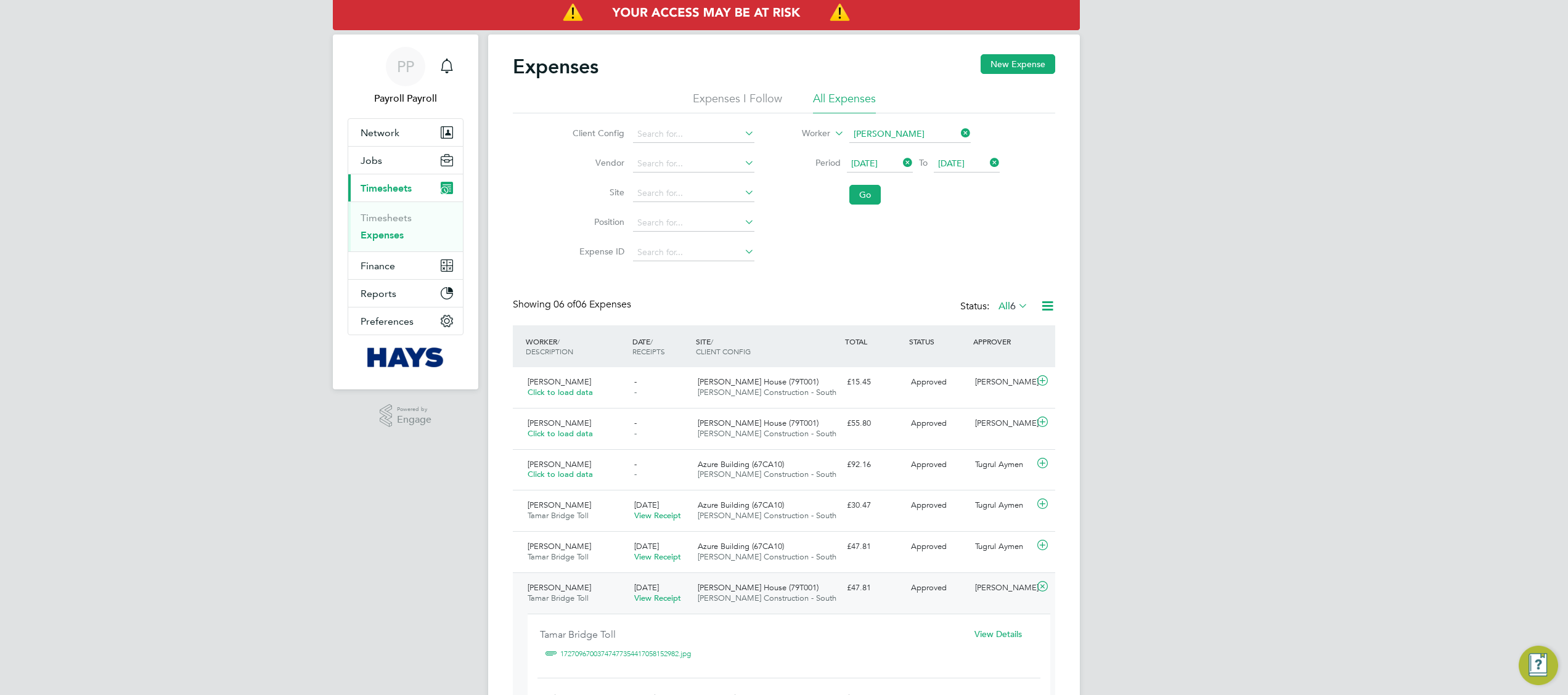
click at [987, 629] on div "View Details" at bounding box center [998, 634] width 79 height 21
click at [997, 637] on span "View Details" at bounding box center [999, 634] width 47 height 11
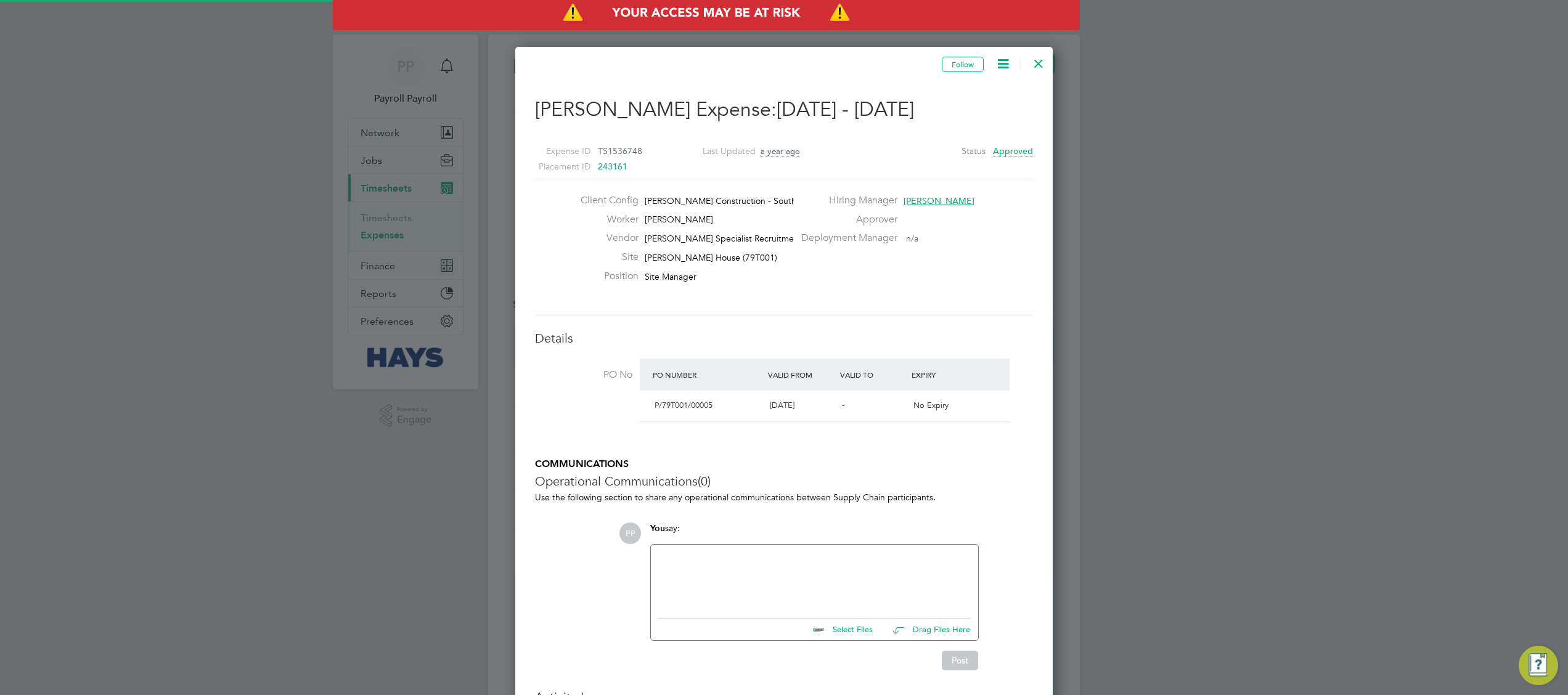
scroll to position [20, 223]
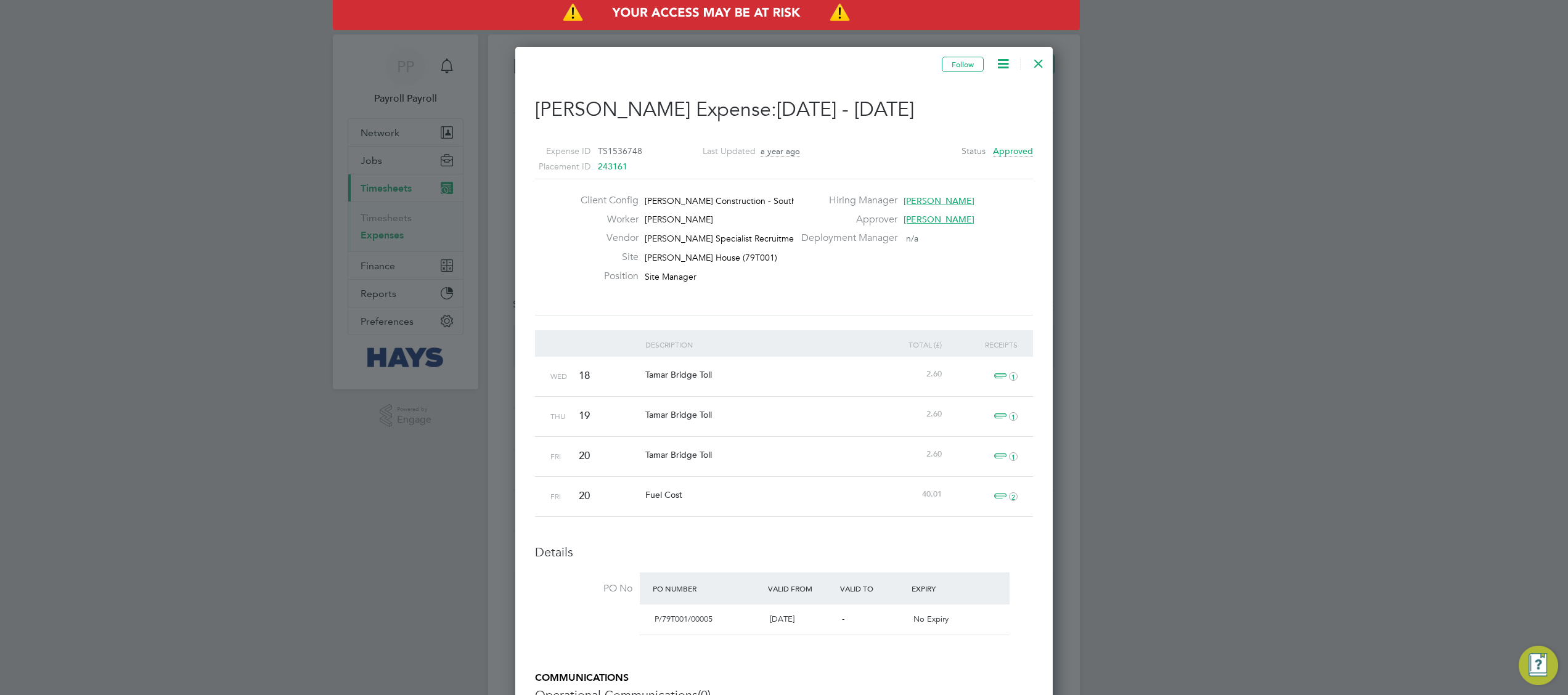
click at [1041, 69] on div at bounding box center [1038, 60] width 22 height 22
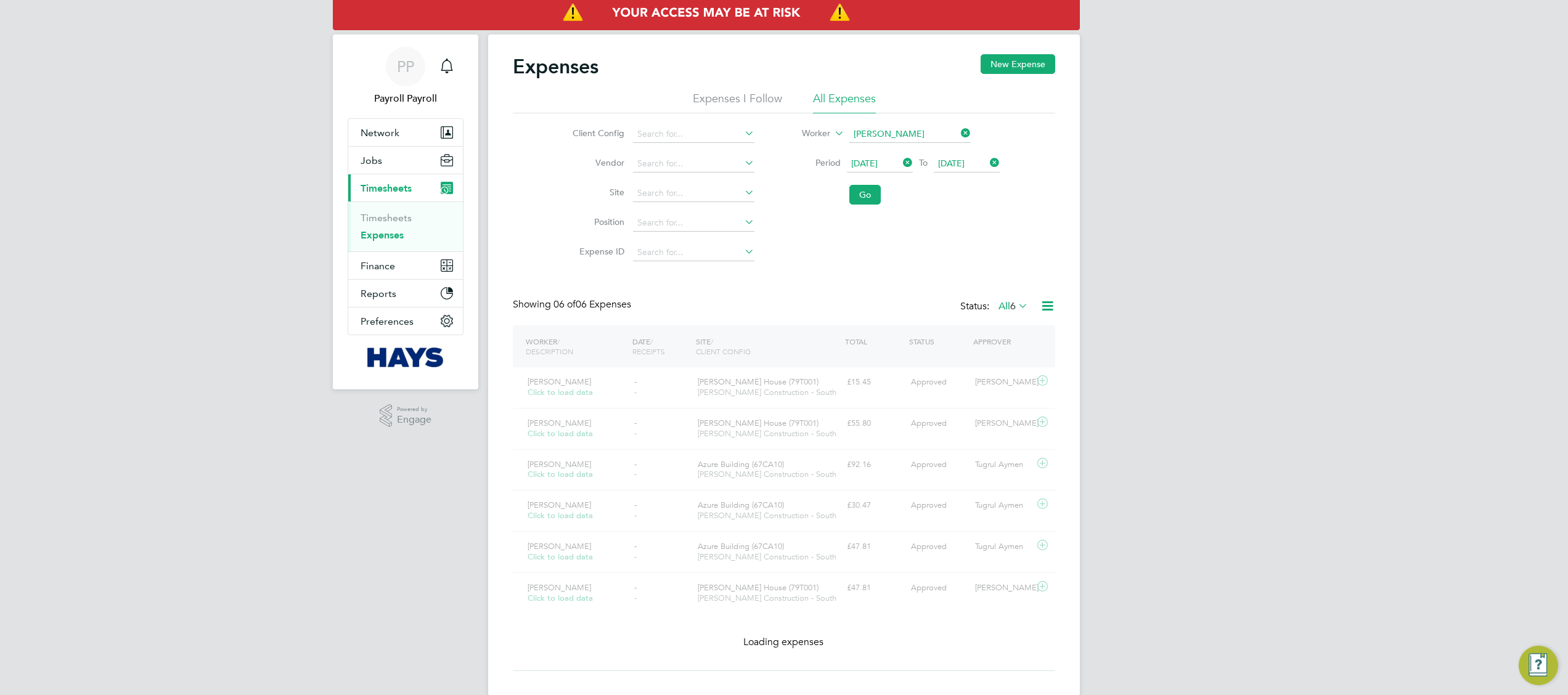
scroll to position [31, 107]
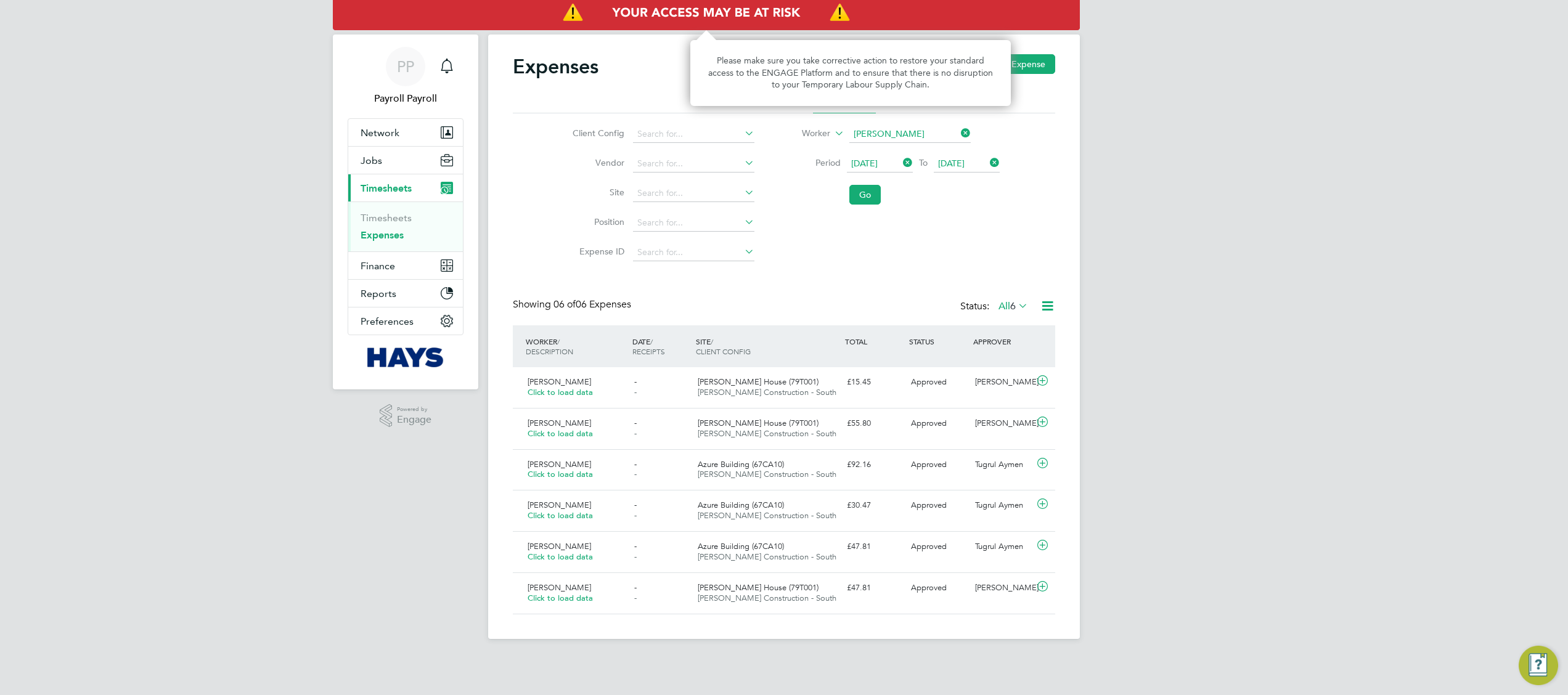
click at [828, 3] on img "Access At Risk" at bounding box center [706, 13] width 746 height 35
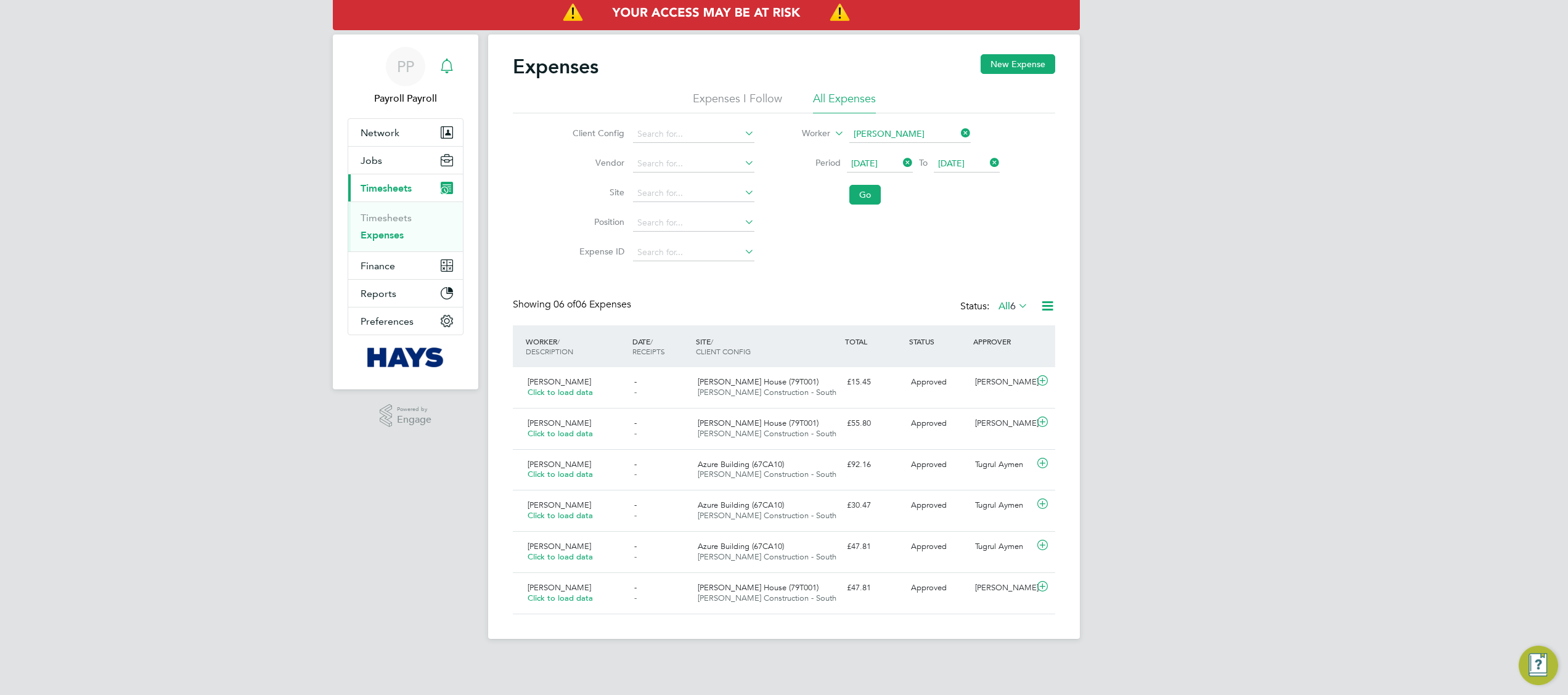
click at [454, 69] on div "Main navigation" at bounding box center [446, 66] width 25 height 25
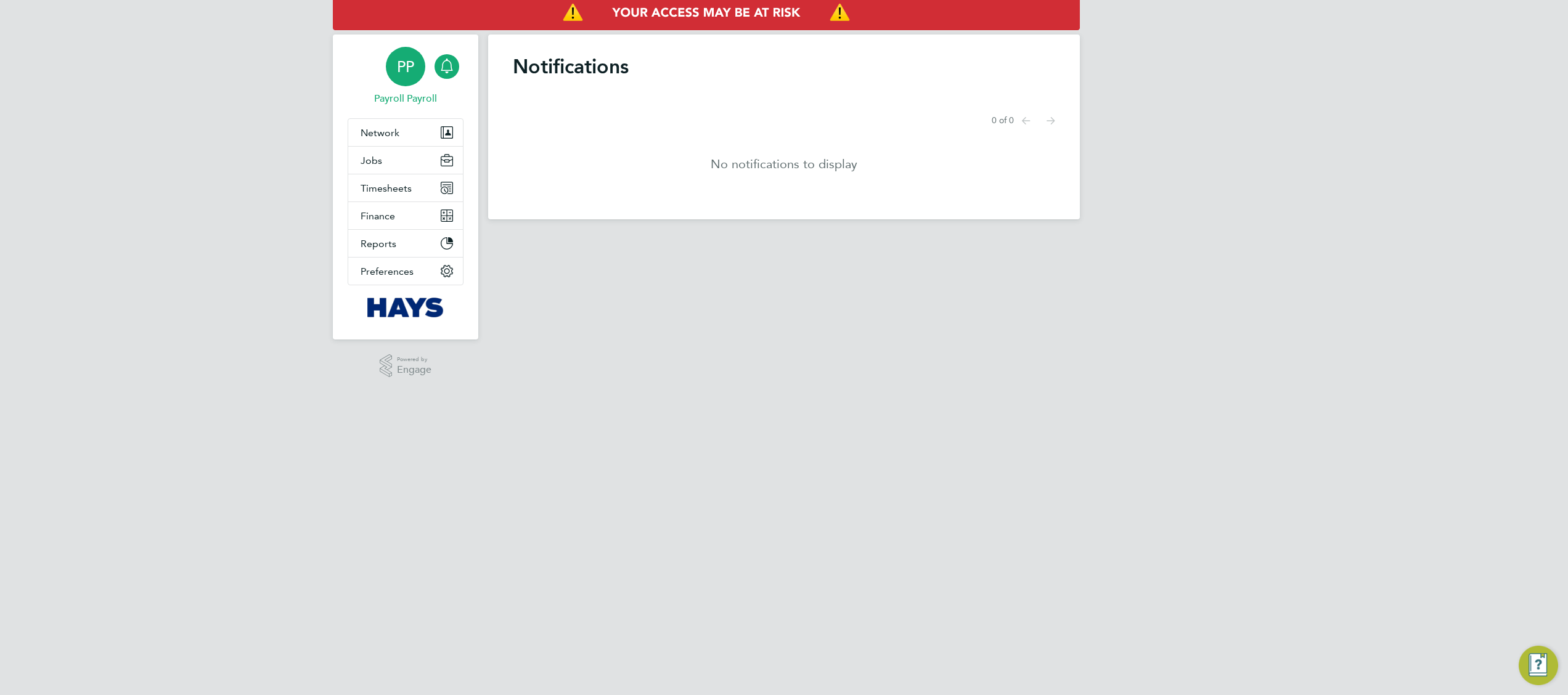
click at [405, 74] on span "PP" at bounding box center [404, 66] width 17 height 16
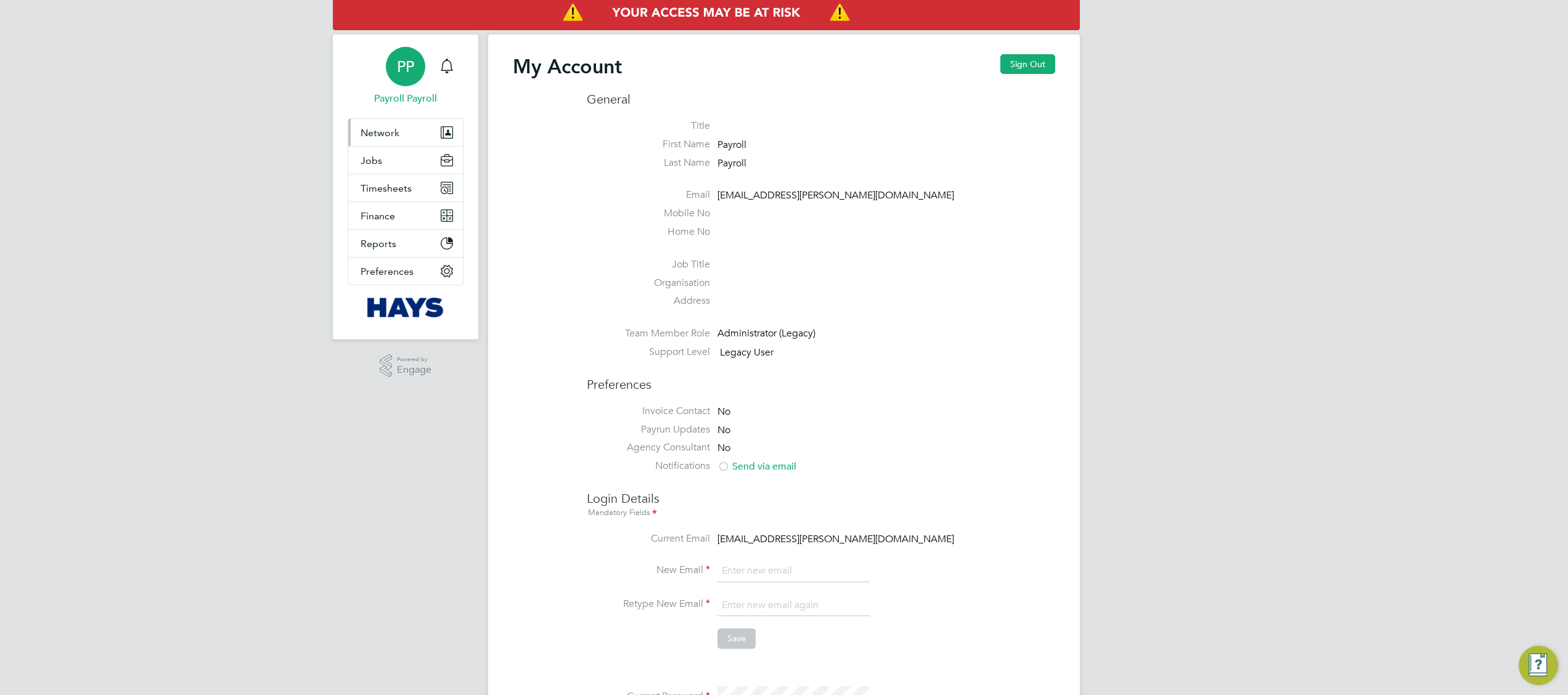
click at [392, 138] on span "Network" at bounding box center [380, 132] width 39 height 12
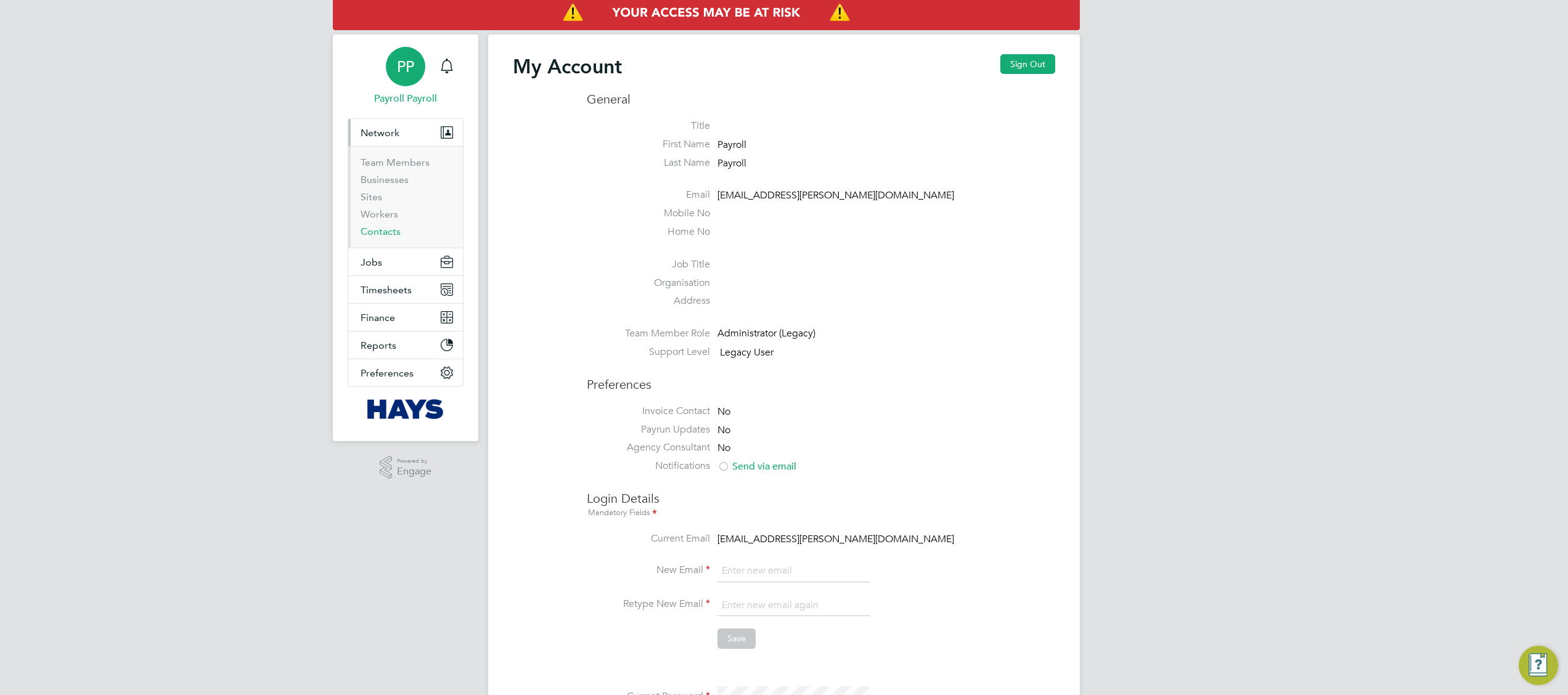
click at [392, 232] on link "Contacts" at bounding box center [381, 231] width 41 height 12
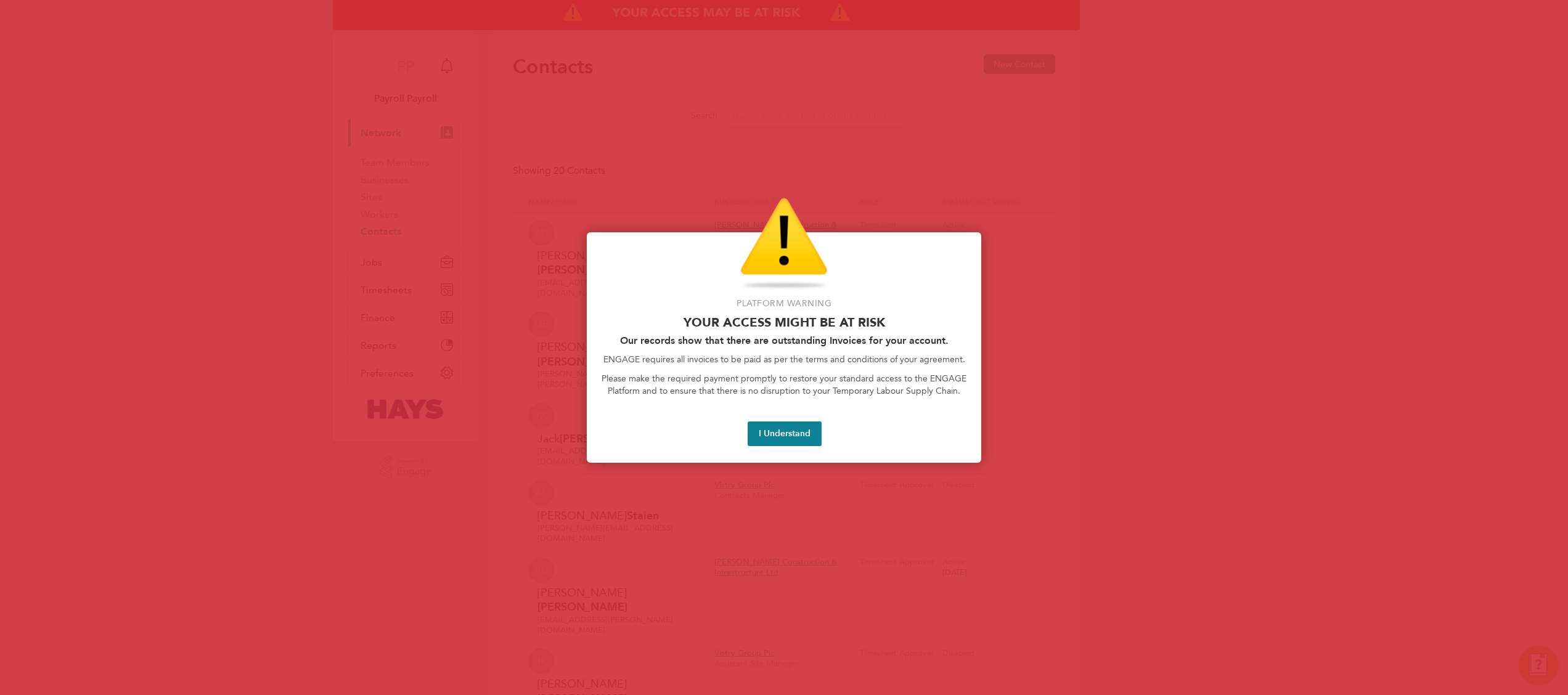
click at [1164, 610] on div at bounding box center [784, 347] width 1568 height 695
click at [777, 429] on button "I Understand" at bounding box center [784, 433] width 74 height 25
